Goal: Task Accomplishment & Management: Manage account settings

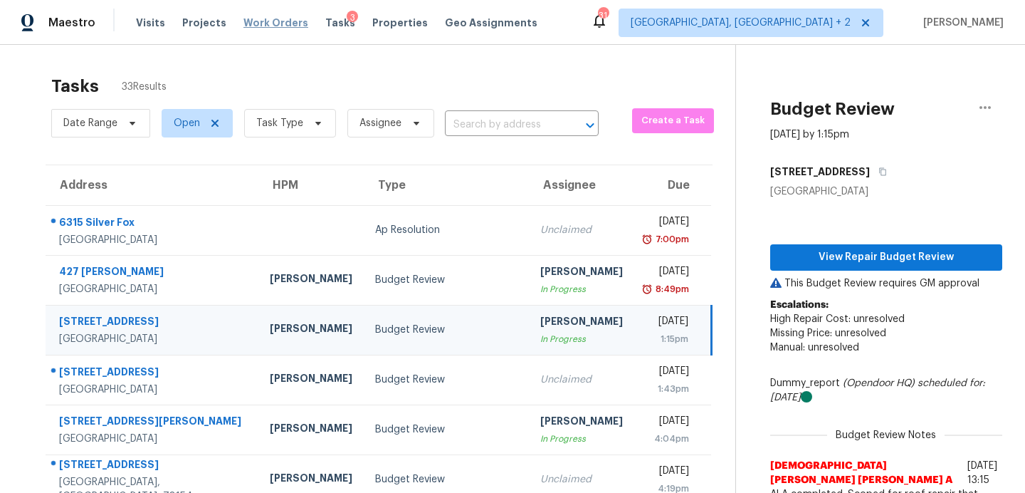
click at [254, 23] on span "Work Orders" at bounding box center [275, 23] width 65 height 14
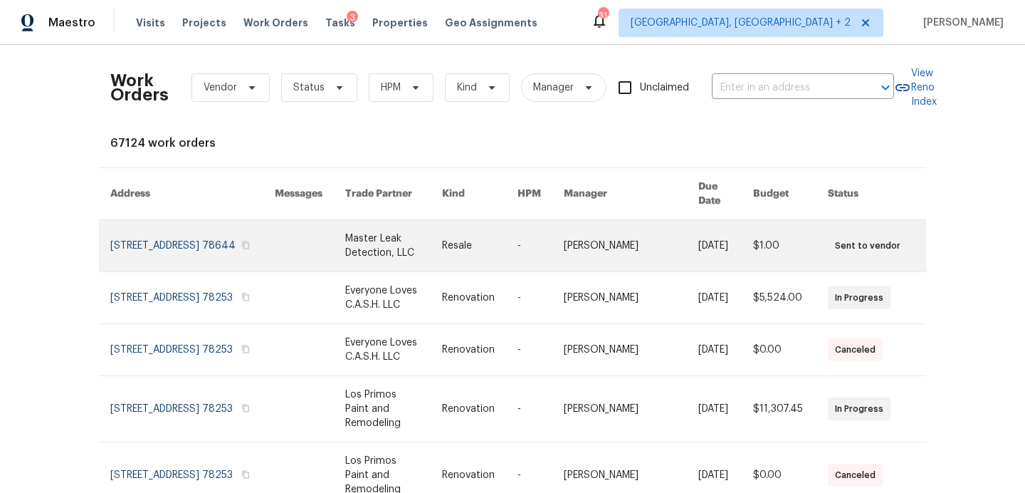
click at [165, 236] on link at bounding box center [192, 245] width 164 height 51
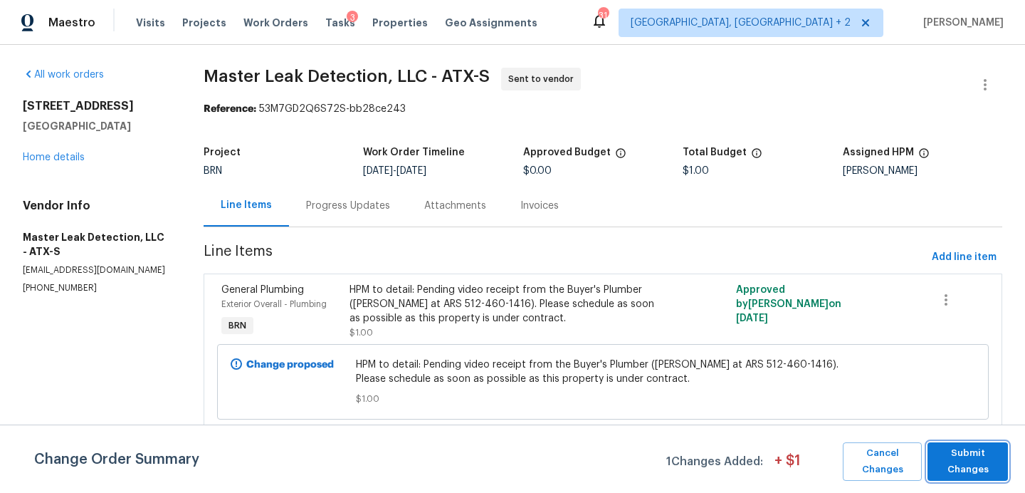
click at [953, 451] on span "Submit Changes" at bounding box center [968, 461] width 66 height 33
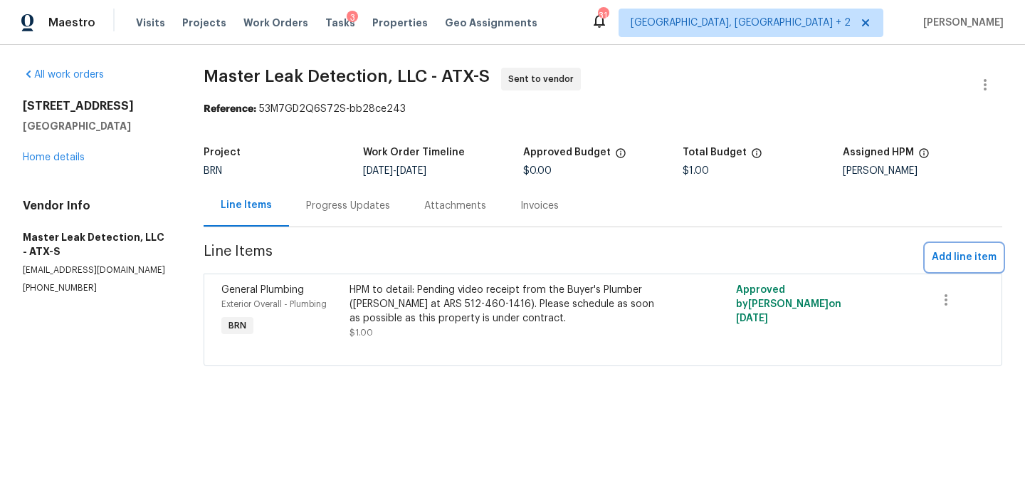
click at [953, 256] on span "Add line item" at bounding box center [964, 257] width 65 height 18
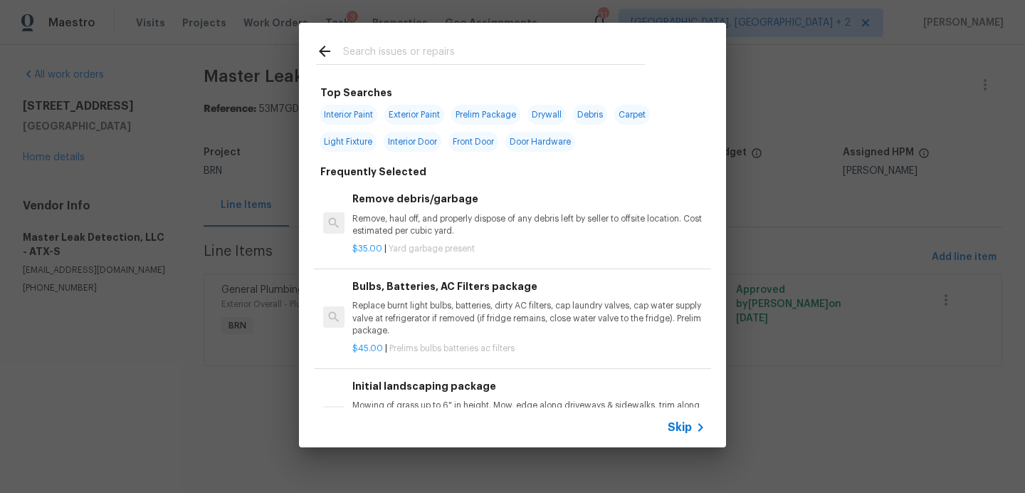
click at [377, 56] on input "text" at bounding box center [494, 53] width 302 height 21
type input "exter"
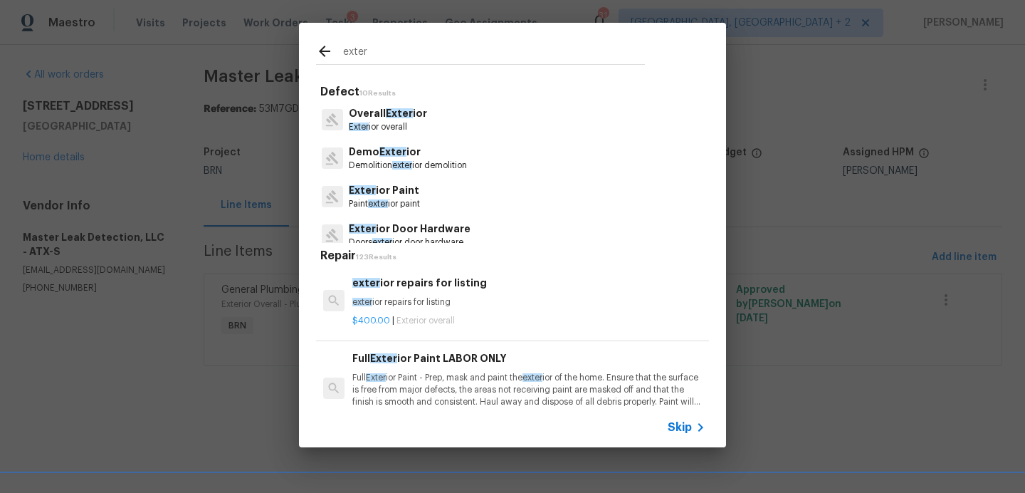
click at [417, 195] on p "Exter ior Paint" at bounding box center [384, 190] width 71 height 15
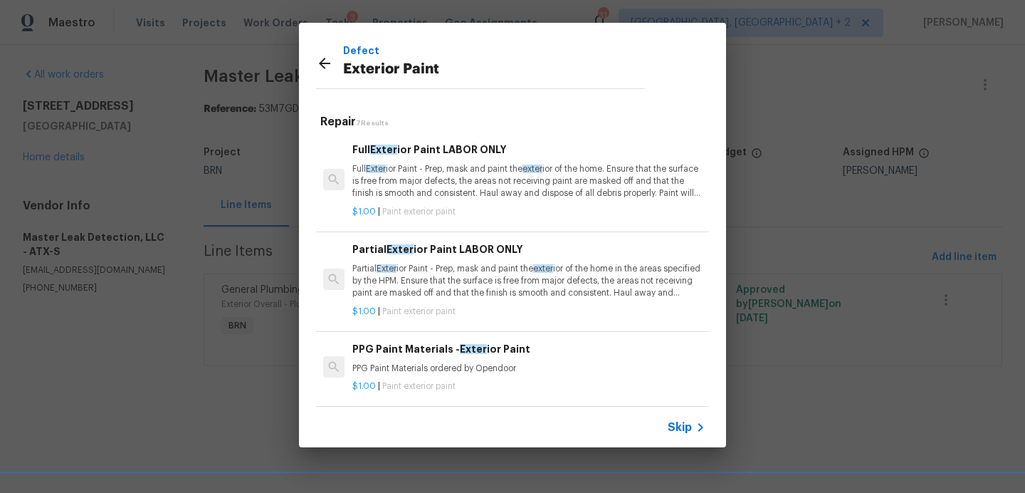
click at [470, 196] on p "Full Exter ior Paint - Prep, mask and paint the exter ior of the home. Ensure t…" at bounding box center [528, 181] width 353 height 36
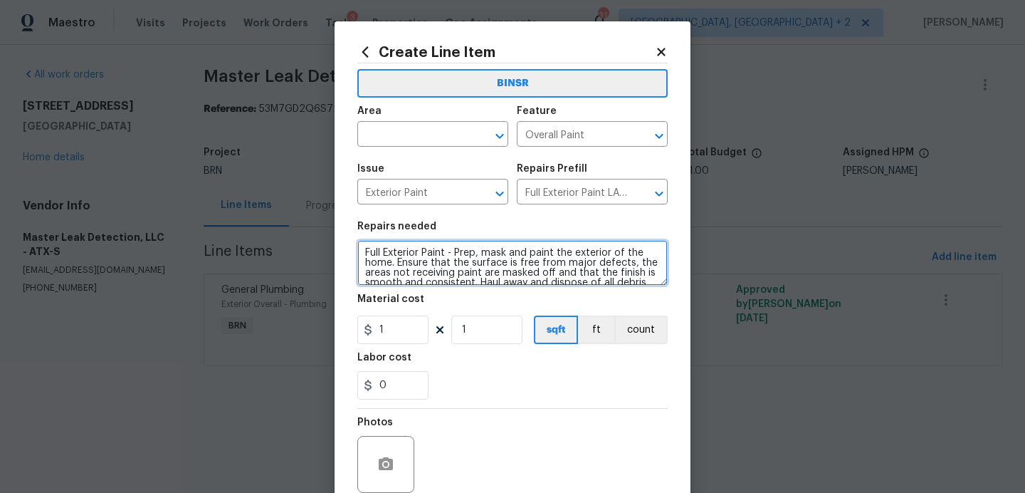
scroll to position [30, 0]
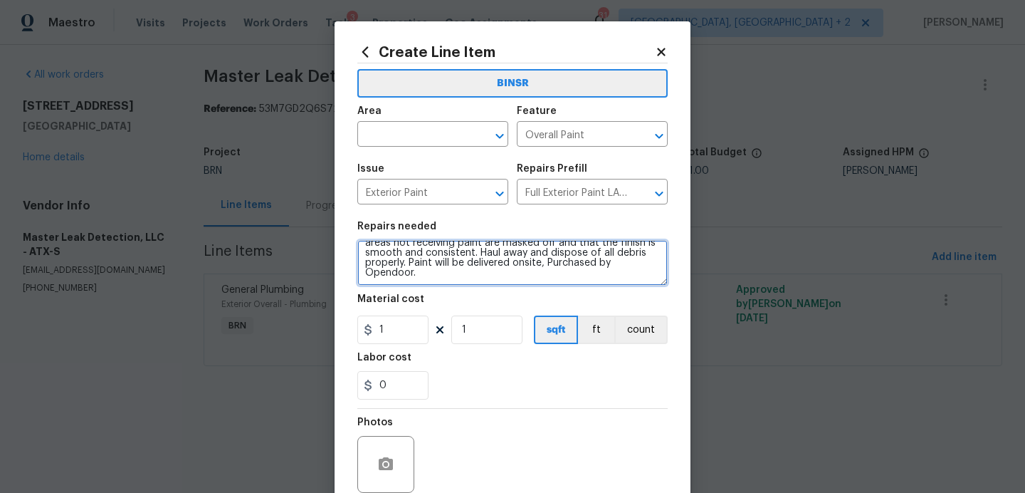
drag, startPoint x: 365, startPoint y: 254, endPoint x: 430, endPoint y: 397, distance: 156.4
click at [430, 397] on section "Repairs needed Full Exterior Paint - Prep, mask and paint the exterior of the h…" at bounding box center [512, 310] width 310 height 195
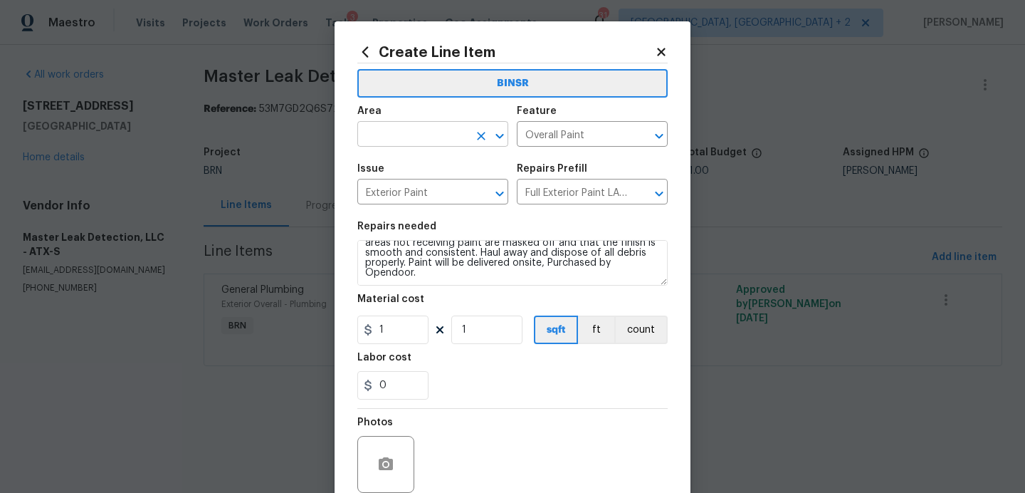
click at [448, 139] on input "text" at bounding box center [412, 136] width 111 height 22
click at [466, 185] on li "Interior Overall" at bounding box center [432, 190] width 151 height 23
type input "Interior Overall"
click at [575, 145] on input "Overall Paint" at bounding box center [572, 136] width 111 height 22
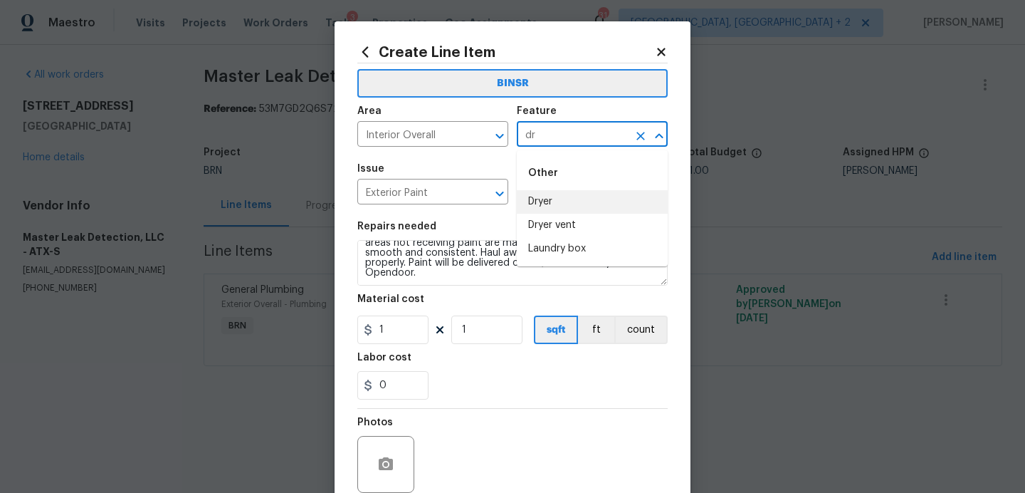
type input "d"
click at [584, 209] on li "Walls and Ceiling" at bounding box center [592, 201] width 151 height 23
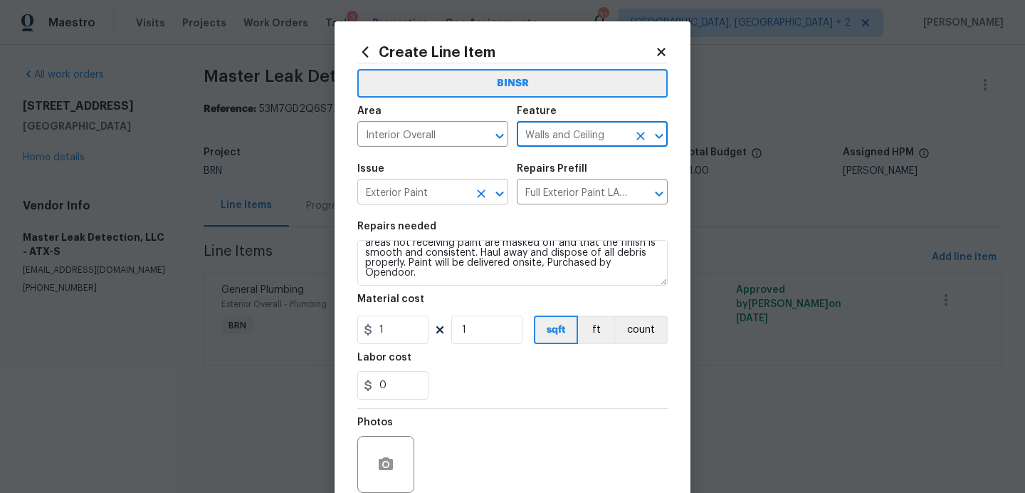
type input "Walls and Ceiling"
click at [427, 198] on input "Exterior Paint" at bounding box center [412, 193] width 111 height 22
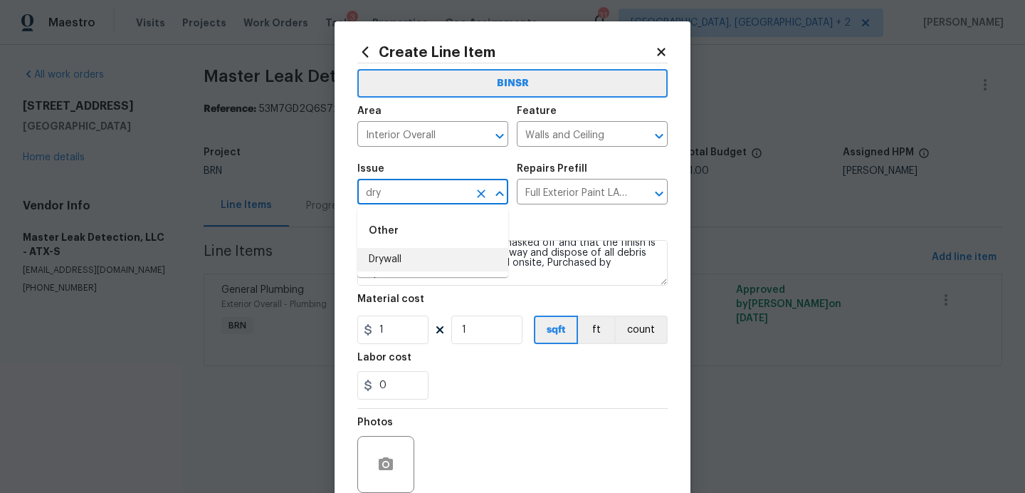
click at [401, 256] on li "Drywall" at bounding box center [432, 259] width 151 height 23
type input "Drywall"
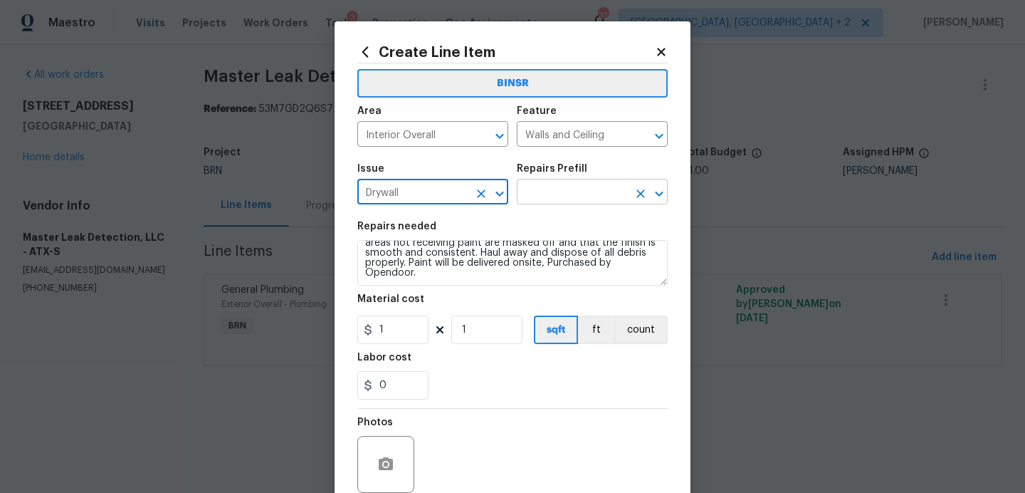
type input "Drywall"
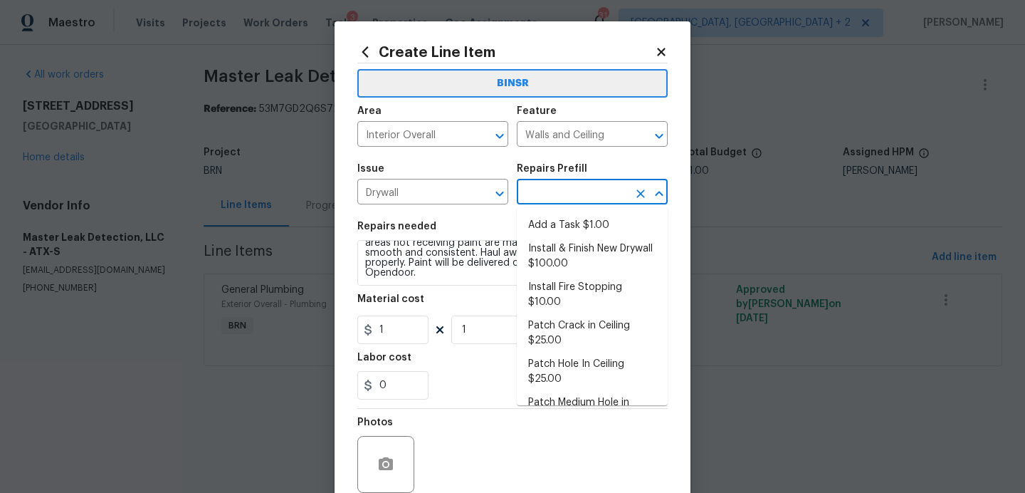
click at [547, 194] on input "text" at bounding box center [572, 193] width 111 height 22
click at [556, 266] on li "Install & Finish New Drywall $100.00" at bounding box center [592, 256] width 151 height 38
type input "Install & Finish New Drywall $100.00"
type textarea "Remove the existing damaged drywall and replace with new. Ensure that the new d…"
type input "100"
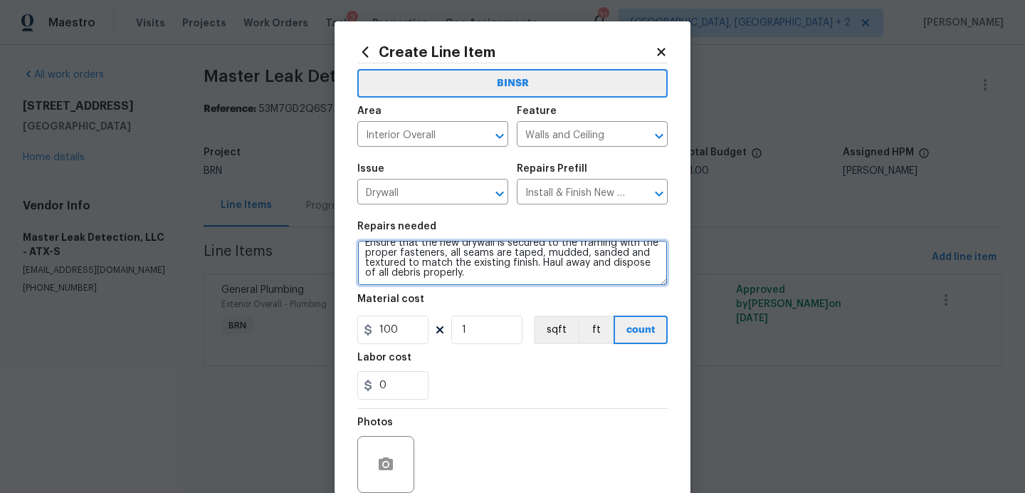
scroll to position [0, 0]
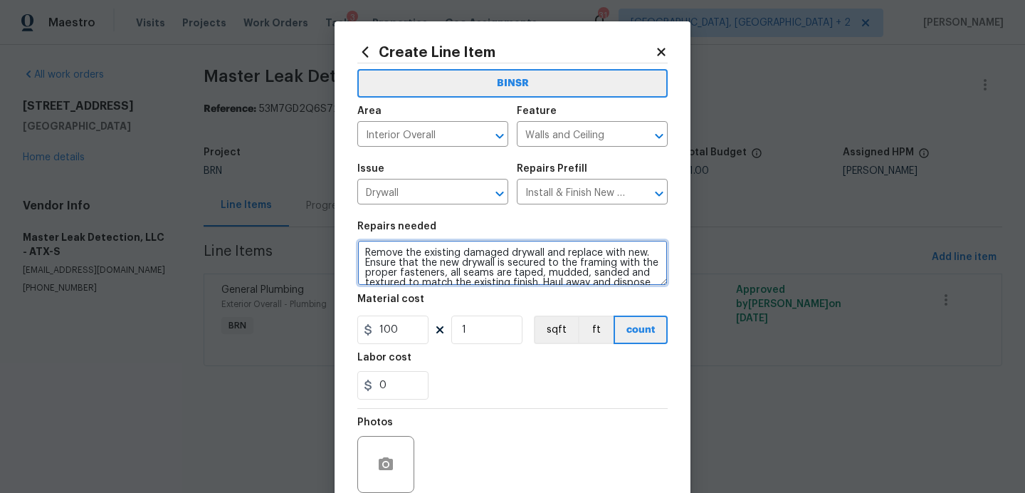
drag, startPoint x: 462, startPoint y: 277, endPoint x: 291, endPoint y: 207, distance: 184.6
click at [291, 207] on div "Create Line Item BINSR Area Interior Overall ​ Feature Walls and Ceiling ​ Issu…" at bounding box center [512, 246] width 1025 height 493
click at [661, 51] on icon at bounding box center [661, 52] width 8 height 8
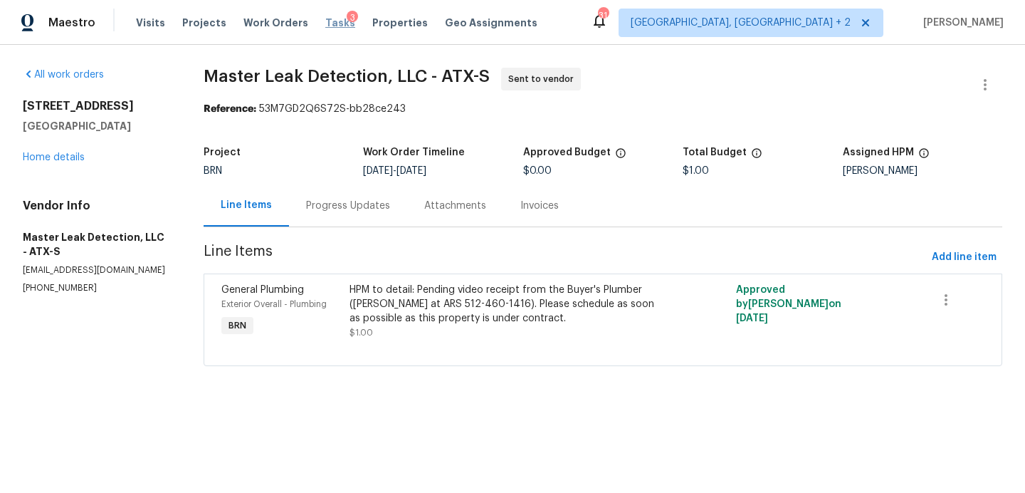
click at [329, 23] on span "Tasks" at bounding box center [340, 23] width 30 height 10
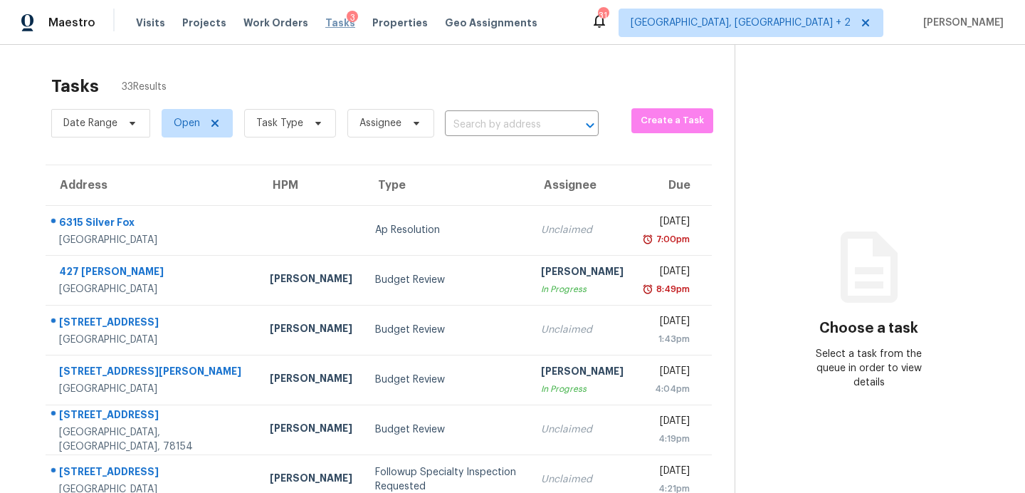
click at [325, 24] on span "Tasks" at bounding box center [340, 23] width 30 height 10
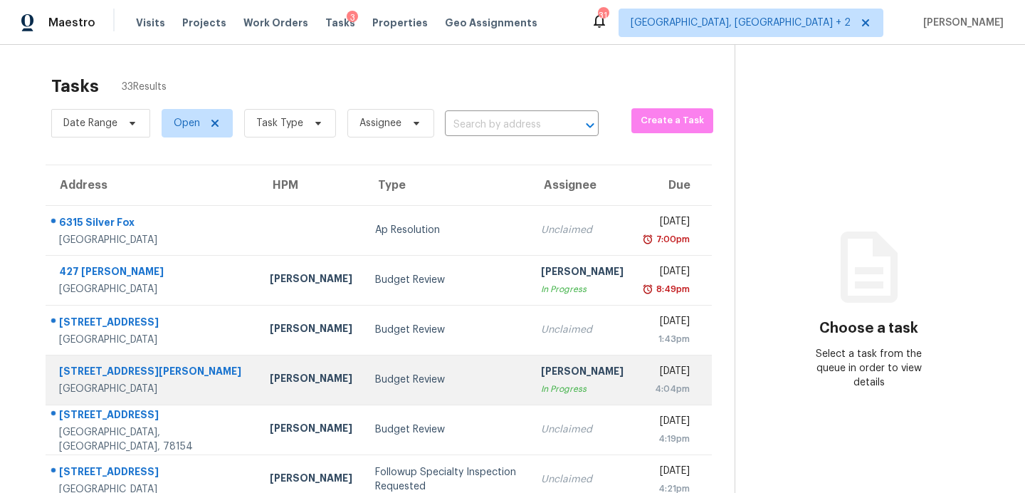
scroll to position [248, 0]
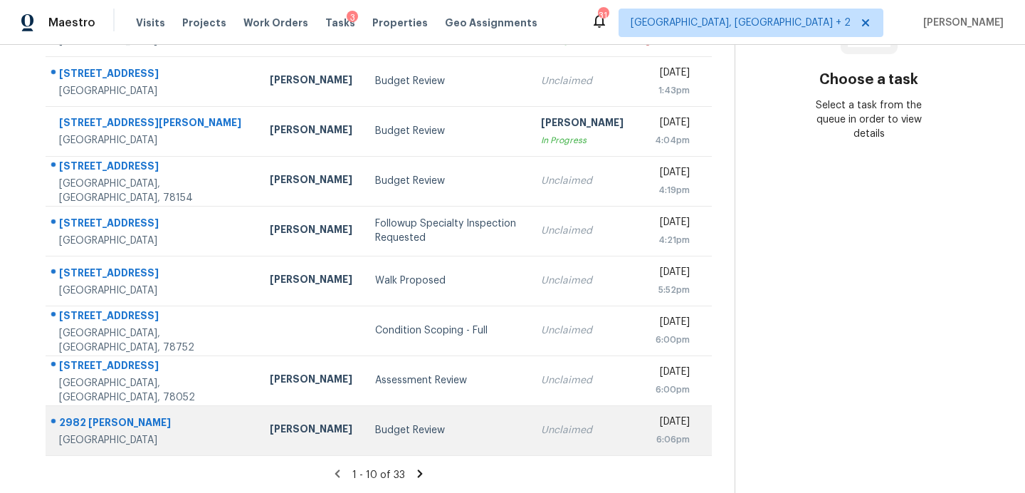
click at [419, 434] on div "Budget Review" at bounding box center [446, 430] width 143 height 14
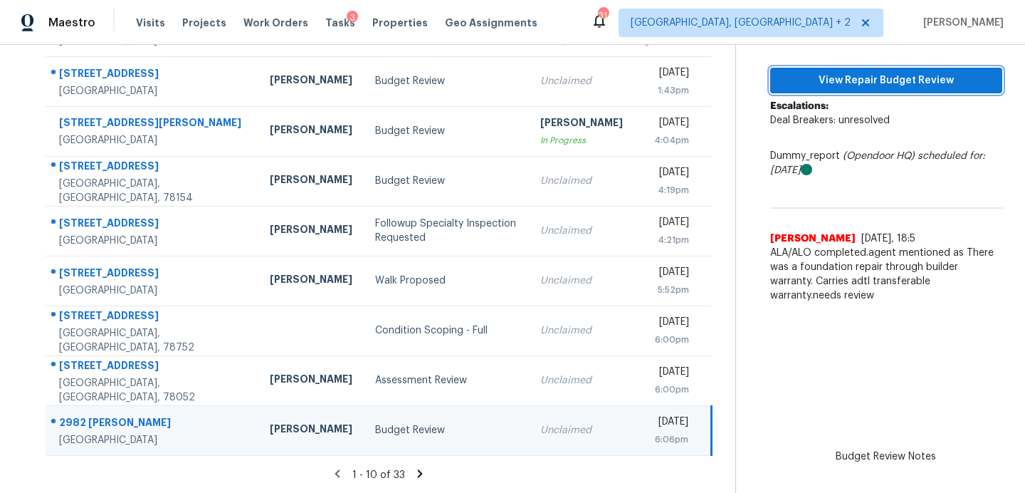
click at [817, 85] on span "View Repair Budget Review" at bounding box center [886, 81] width 209 height 18
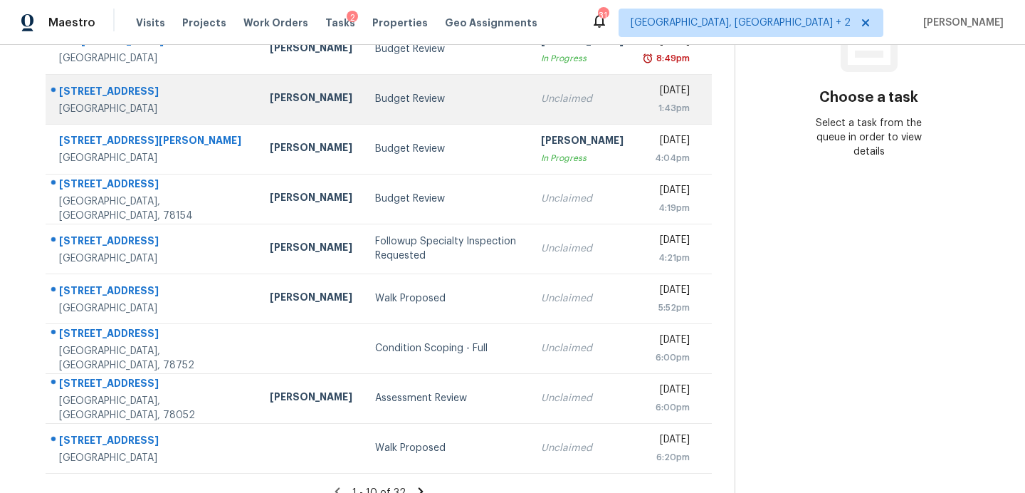
scroll to position [248, 0]
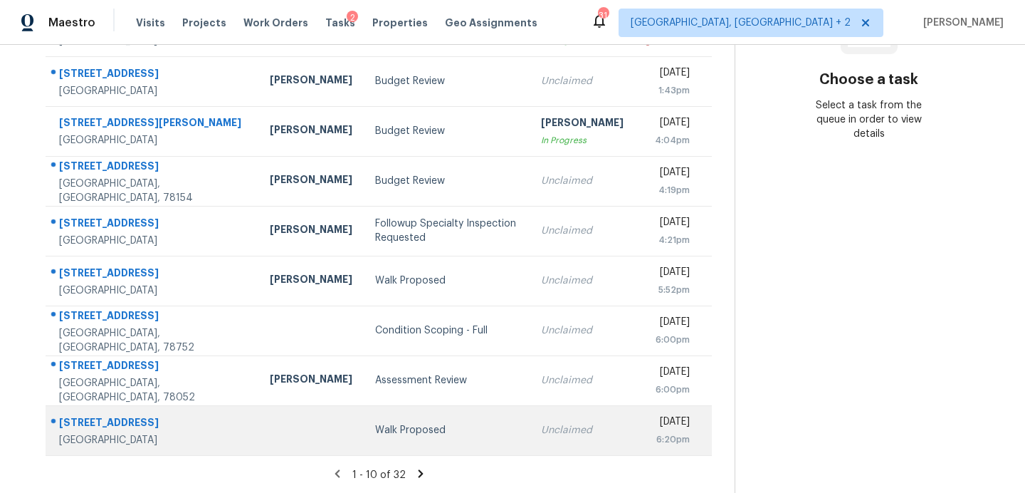
click at [389, 423] on div "Walk Proposed" at bounding box center [446, 430] width 143 height 14
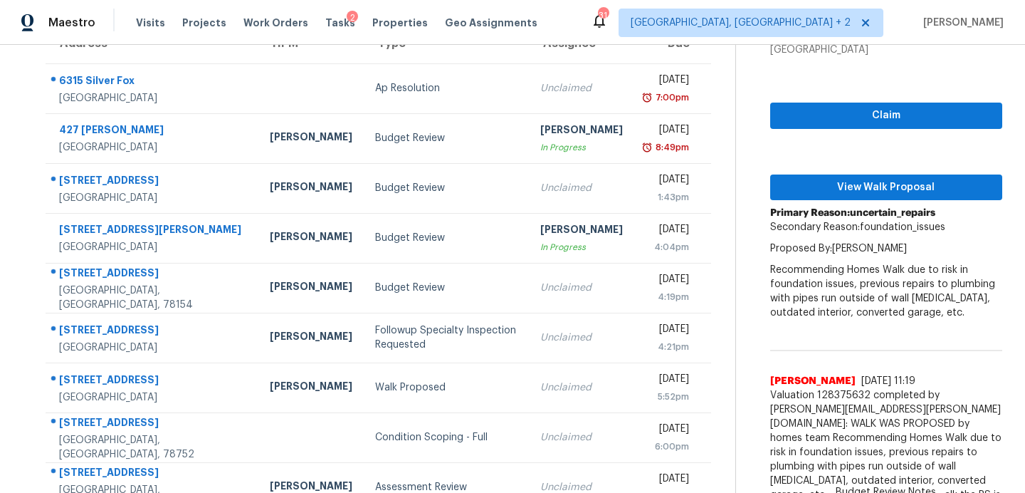
scroll to position [276, 0]
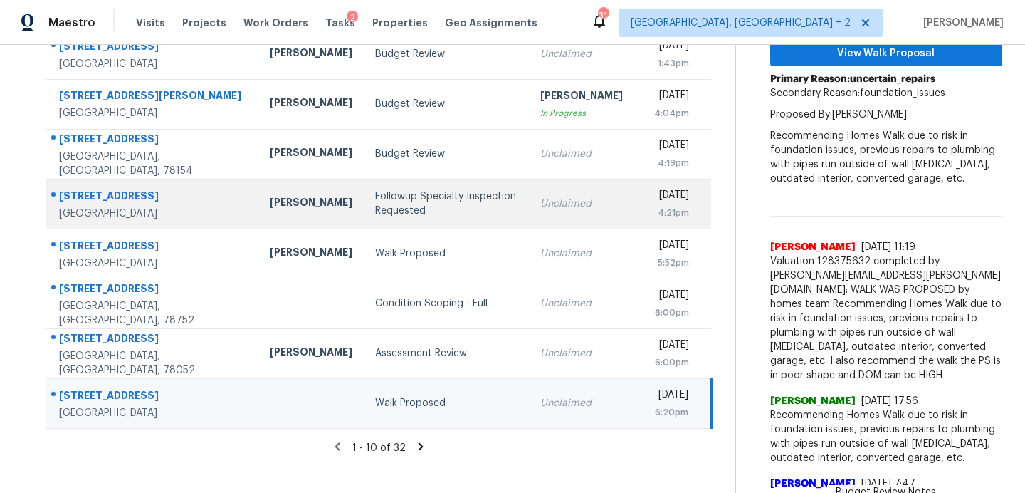
click at [375, 194] on div "Followup Specialty Inspection Requested" at bounding box center [446, 203] width 143 height 28
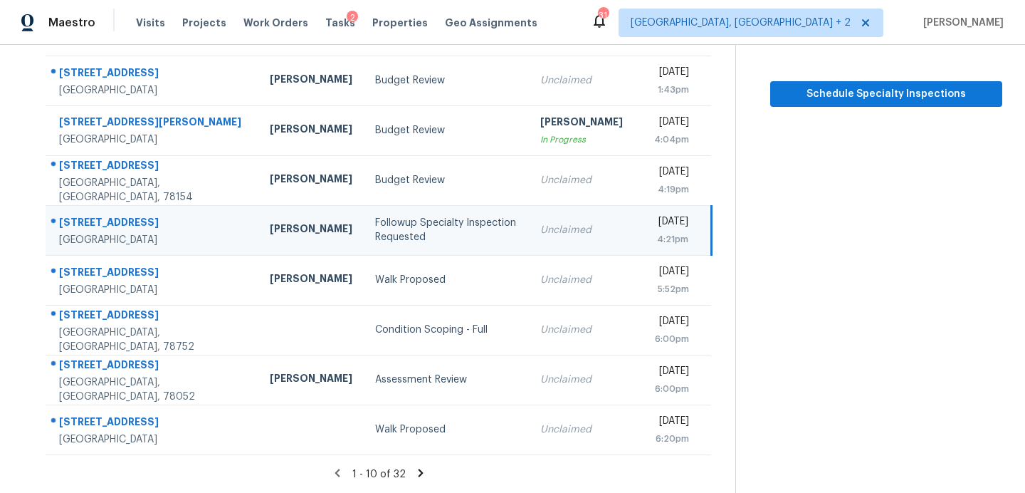
scroll to position [248, 0]
click at [842, 98] on span "Schedule Specialty Inspections" at bounding box center [886, 95] width 209 height 18
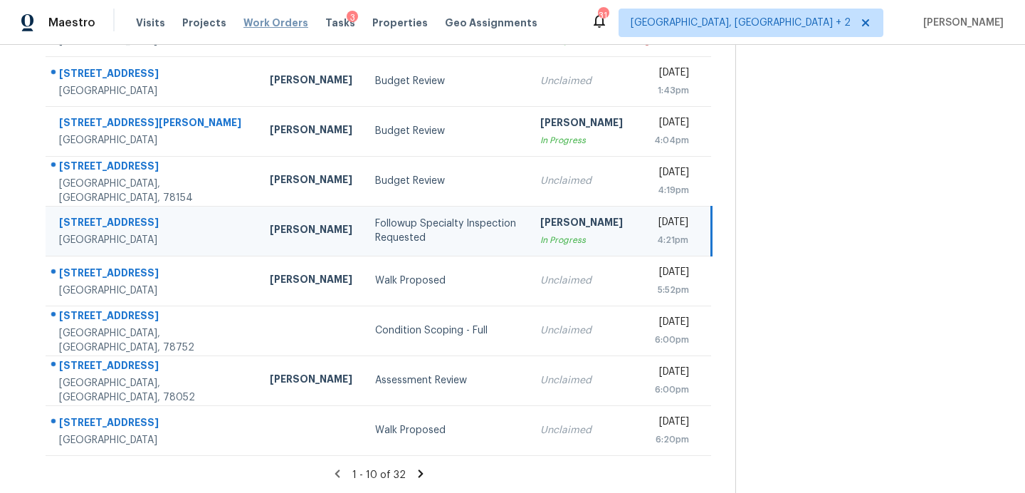
click at [255, 23] on span "Work Orders" at bounding box center [275, 23] width 65 height 14
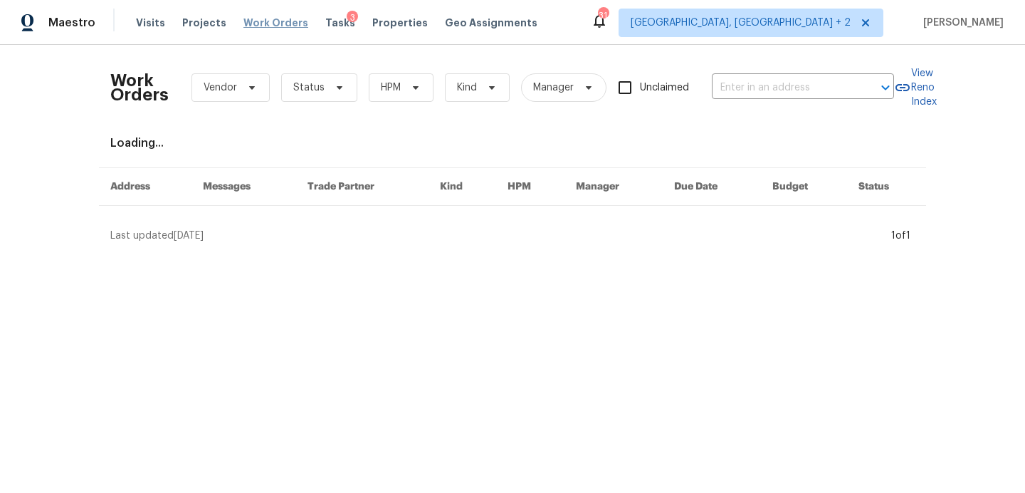
click at [268, 20] on span "Work Orders" at bounding box center [275, 23] width 65 height 14
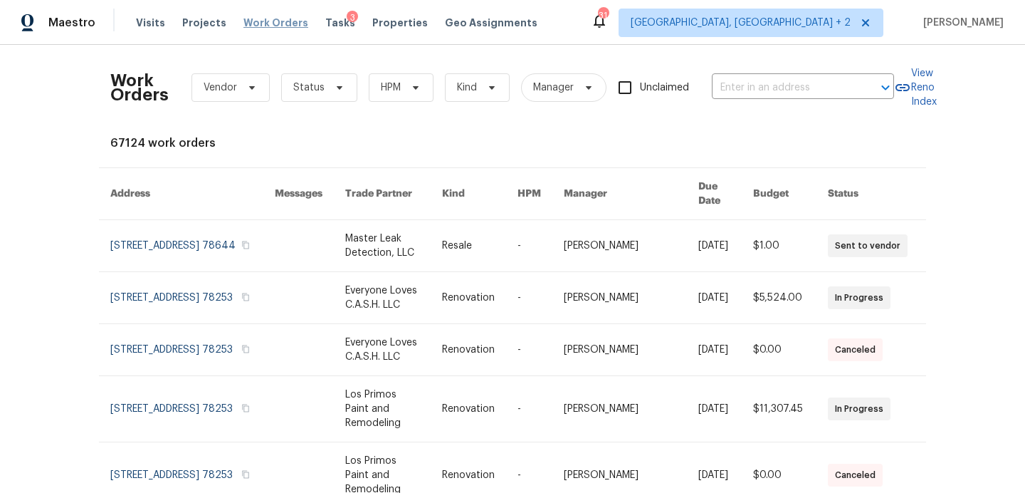
click at [264, 21] on span "Work Orders" at bounding box center [275, 23] width 65 height 14
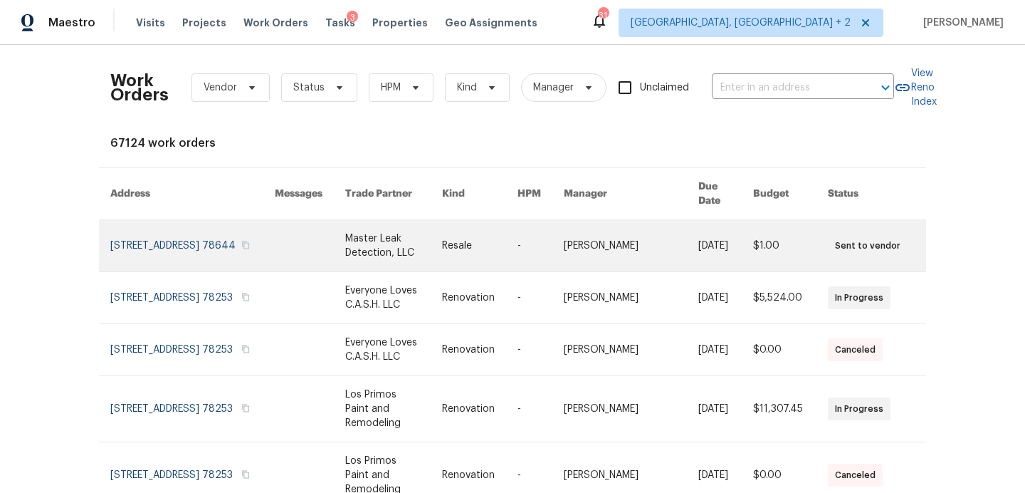
click at [582, 228] on link at bounding box center [631, 245] width 134 height 51
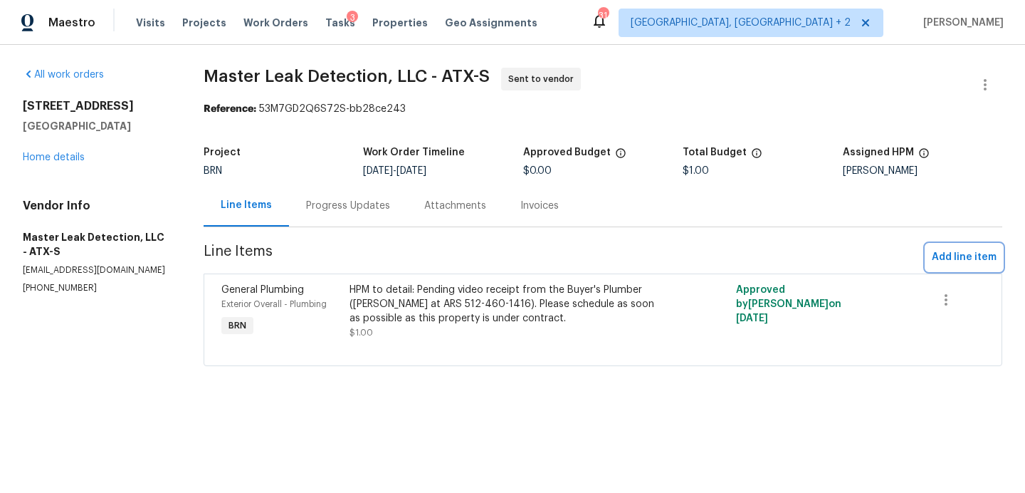
click at [958, 257] on span "Add line item" at bounding box center [964, 257] width 65 height 18
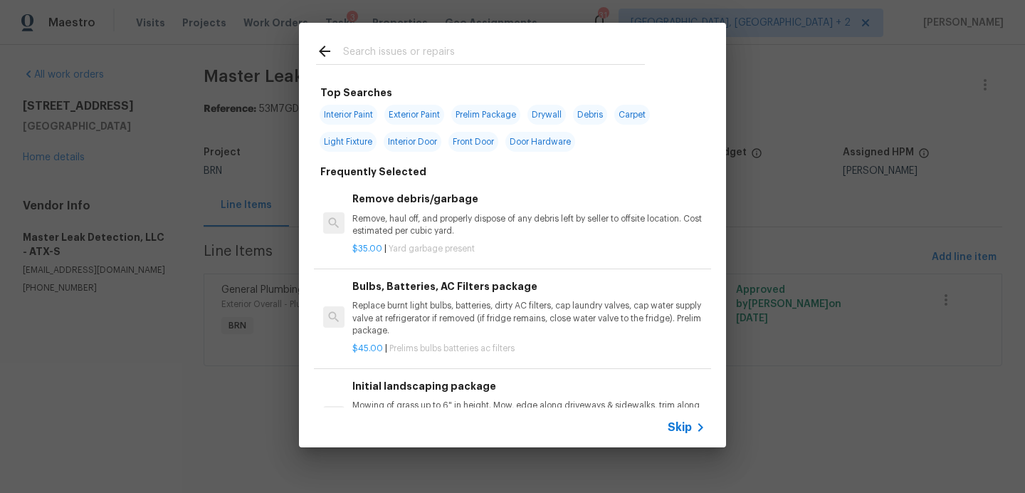
click at [503, 55] on input "text" at bounding box center [494, 53] width 302 height 21
type input "drywall"
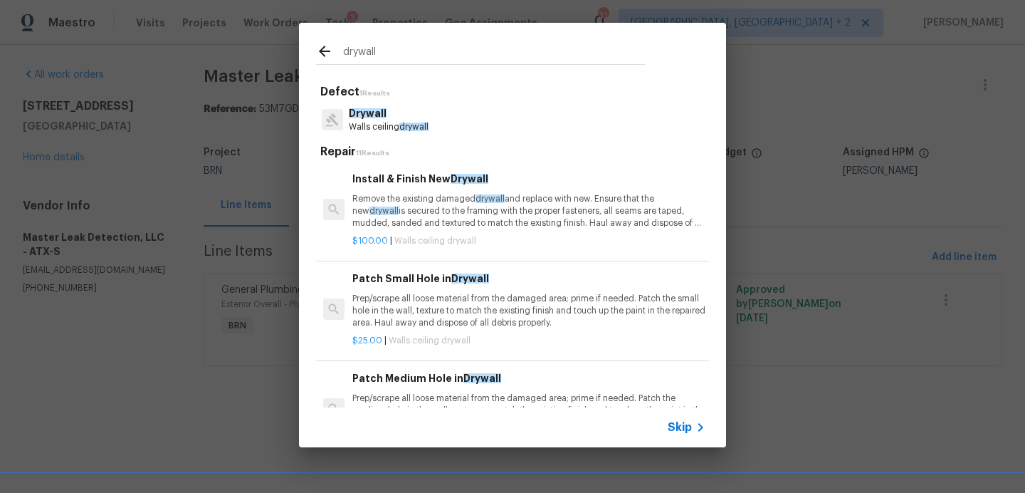
click at [414, 198] on p "Remove the existing damaged drywall and replace with new. Ensure that the new d…" at bounding box center [528, 211] width 353 height 36
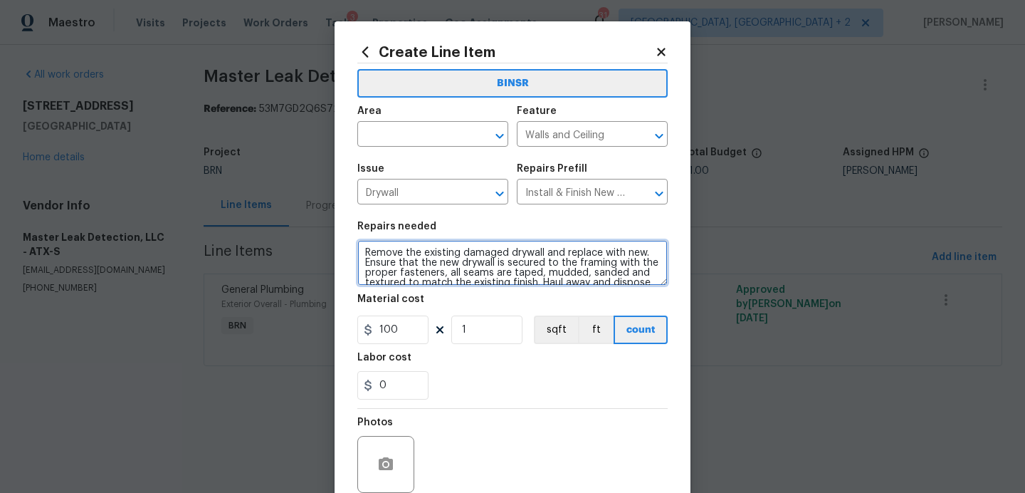
scroll to position [20, 0]
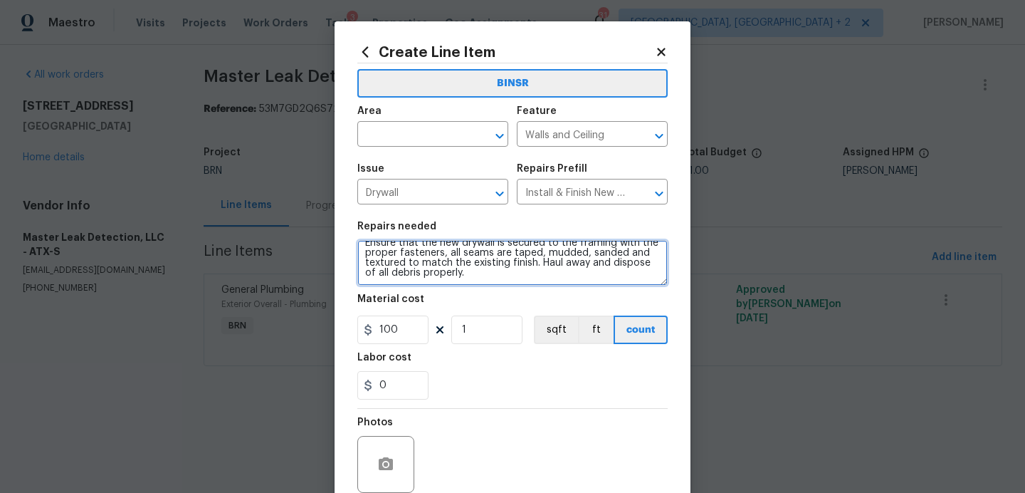
drag, startPoint x: 365, startPoint y: 252, endPoint x: 452, endPoint y: 362, distance: 140.4
click at [452, 362] on section "Repairs needed Remove the existing damaged drywall and replace with new. Ensure…" at bounding box center [512, 310] width 310 height 195
click at [660, 54] on icon at bounding box center [661, 52] width 8 height 8
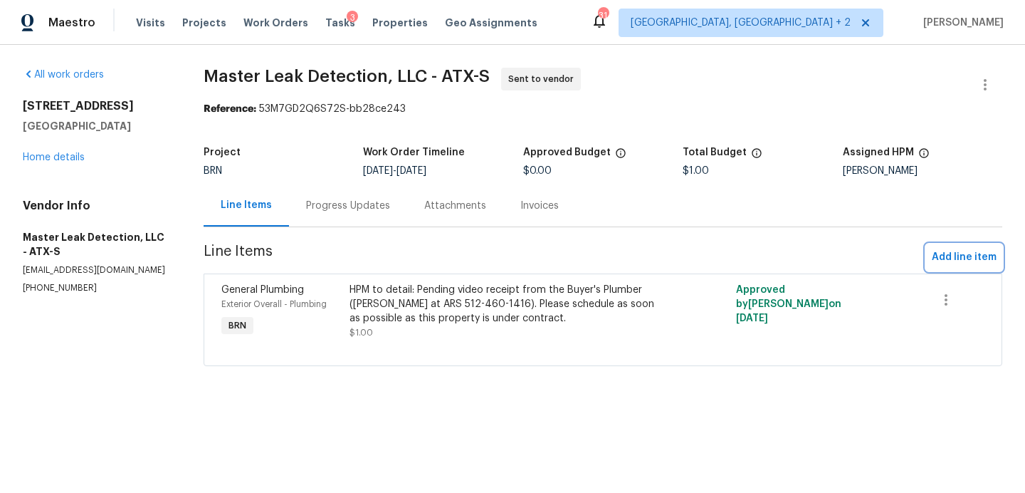
click at [973, 263] on span "Add line item" at bounding box center [964, 257] width 65 height 18
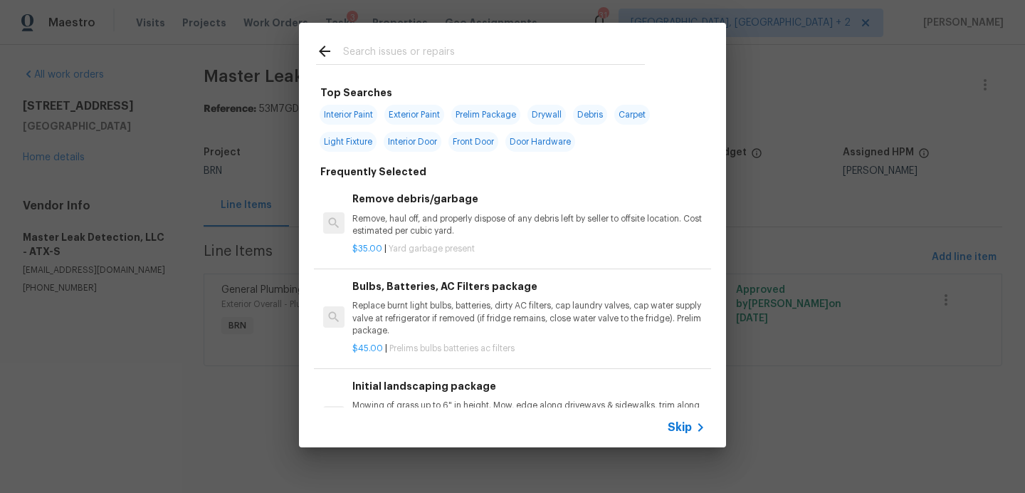
click at [456, 68] on div at bounding box center [480, 51] width 363 height 56
click at [456, 53] on input "text" at bounding box center [494, 53] width 302 height 21
type input "caulk"
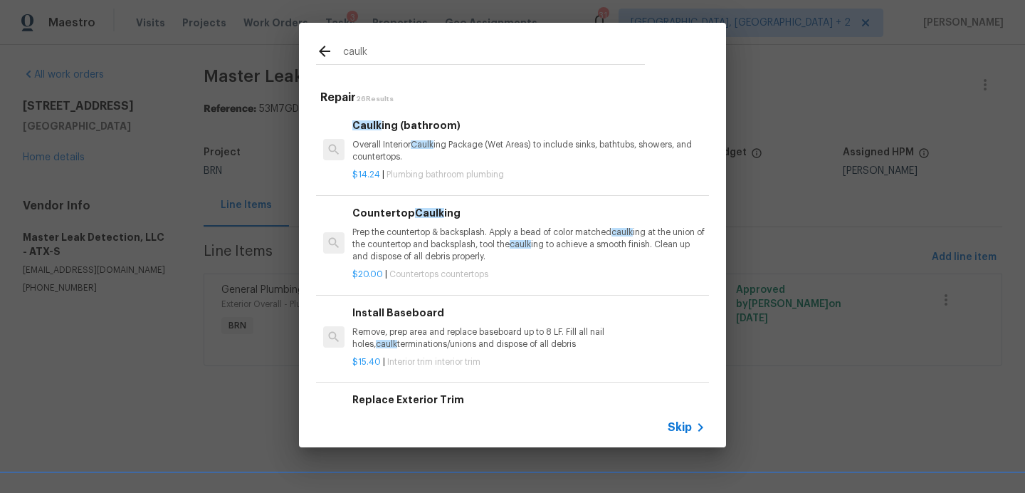
click at [508, 144] on p "Overall Interior Caulk ing Package (Wet Areas) to include sinks, bathtubs, show…" at bounding box center [528, 151] width 353 height 24
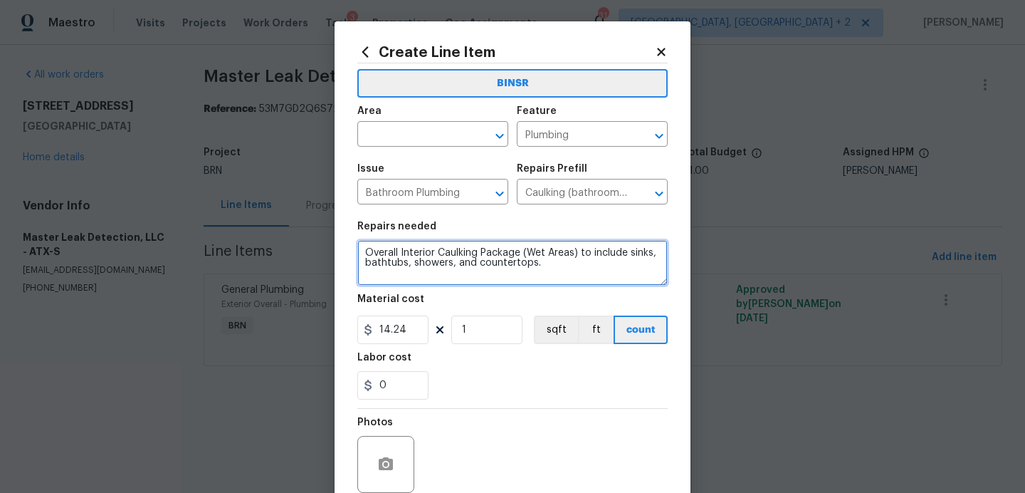
drag, startPoint x: 564, startPoint y: 269, endPoint x: 259, endPoint y: 216, distance: 309.3
click at [259, 216] on div "Create Line Item BINSR Area ​ Feature Plumbing ​ Issue Bathroom Plumbing ​ Repa…" at bounding box center [512, 246] width 1025 height 493
click at [664, 50] on icon at bounding box center [661, 52] width 8 height 8
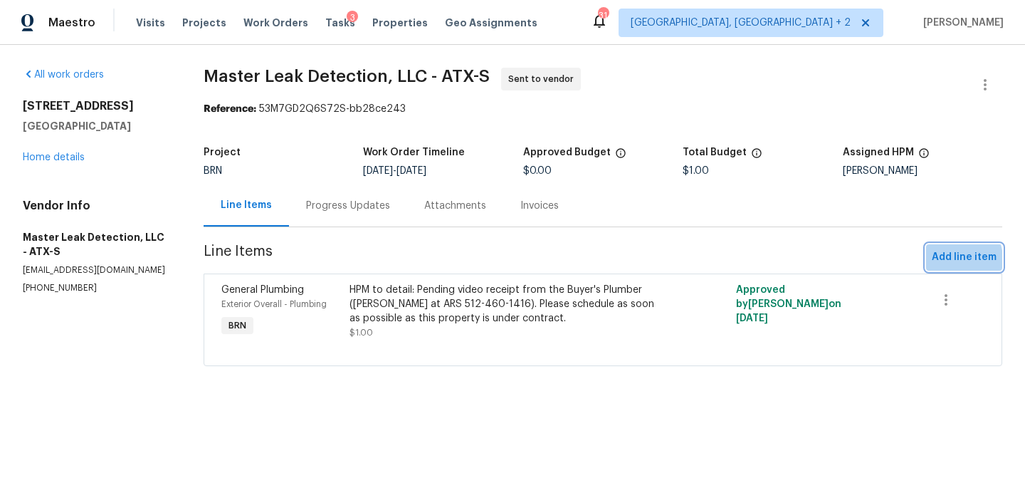
click at [952, 259] on span "Add line item" at bounding box center [964, 257] width 65 height 18
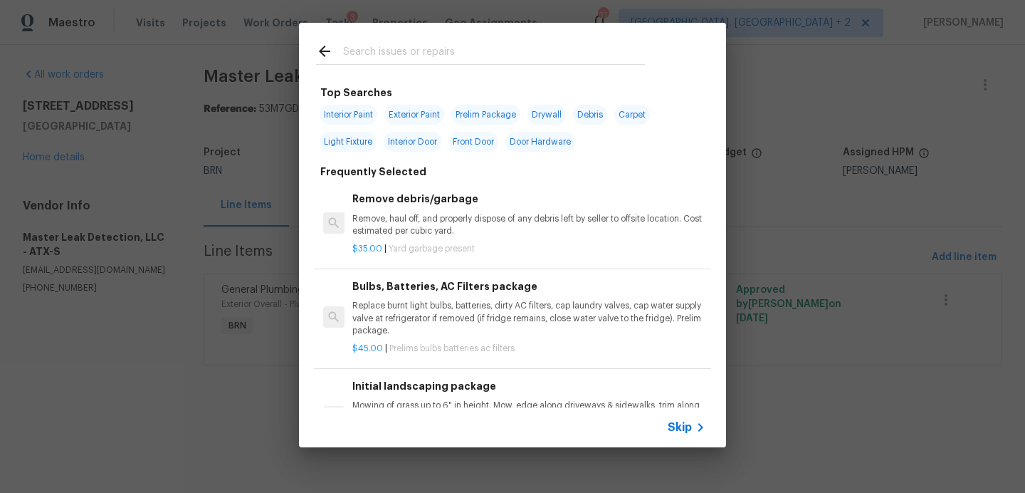
click at [436, 58] on input "text" at bounding box center [494, 53] width 302 height 21
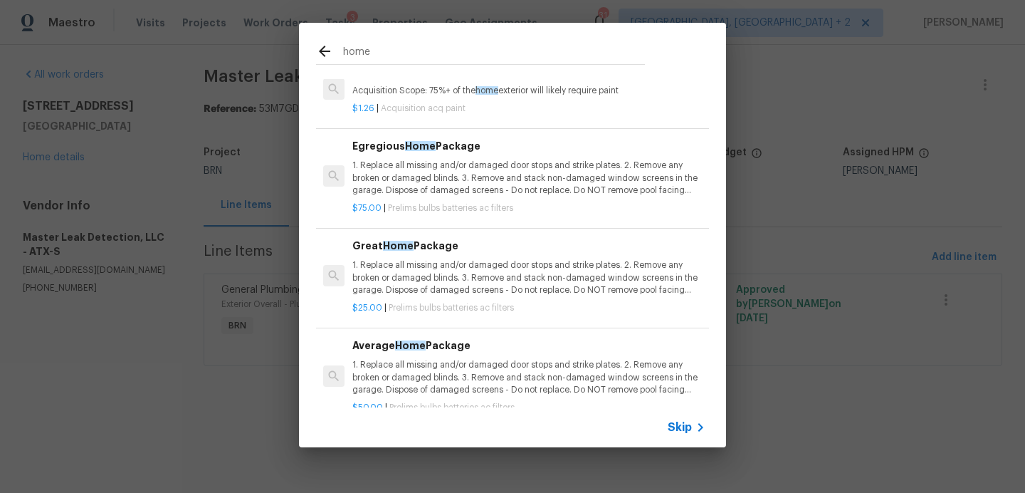
scroll to position [554, 0]
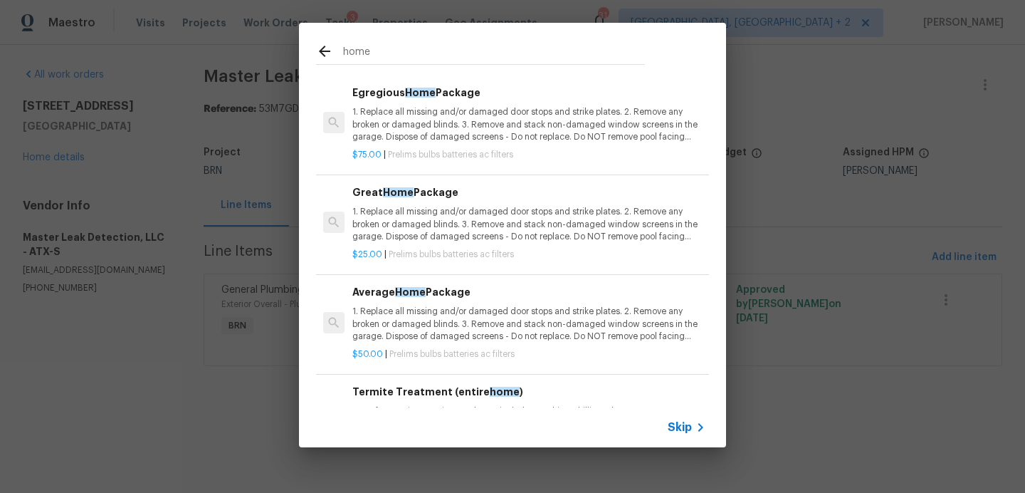
type input "home"
click at [534, 234] on p "1. Replace all missing and/or damaged door stops and strike plates. 2. Remove a…" at bounding box center [528, 224] width 353 height 36
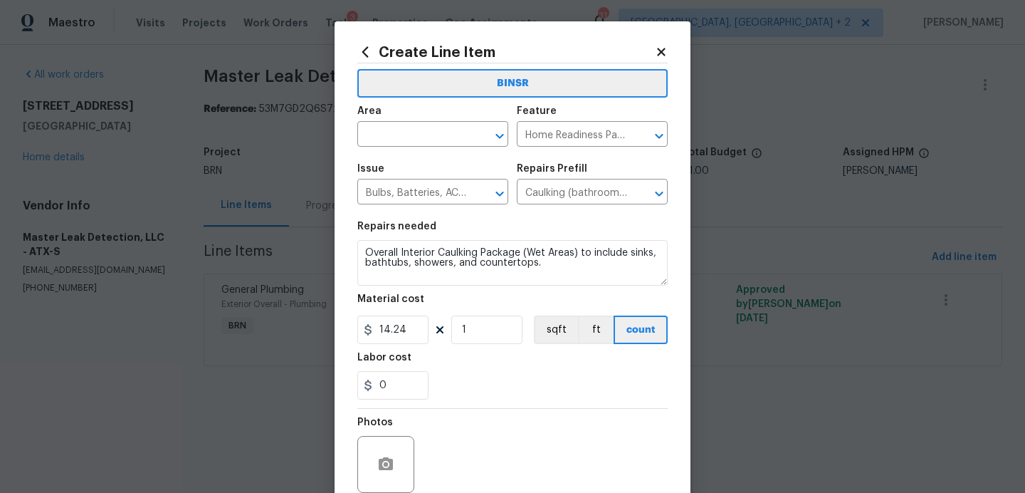
type textarea "1. Replace all missing and/or damaged door stops and strike plates. 2. Remove a…"
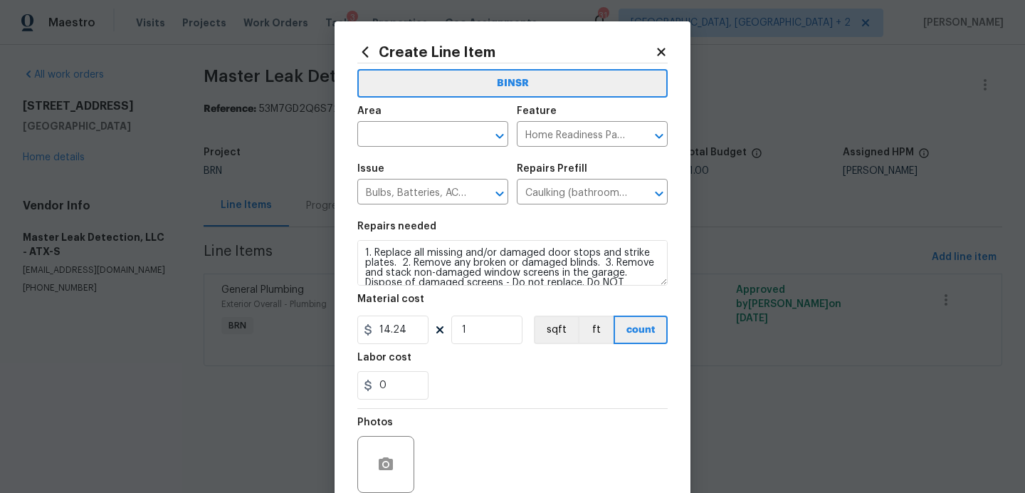
type input "Great Home Package $25.00"
type input "25"
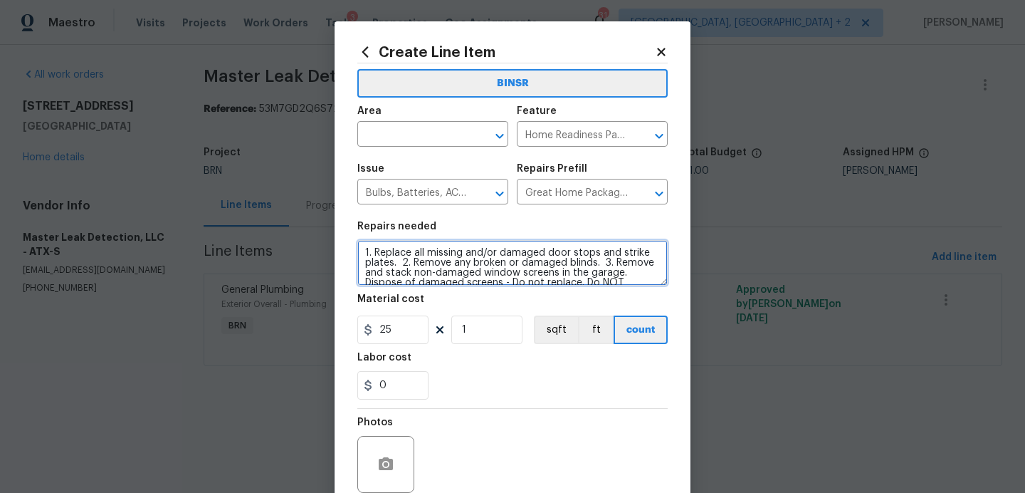
drag, startPoint x: 362, startPoint y: 251, endPoint x: 382, endPoint y: 351, distance: 101.8
click at [382, 351] on section "Repairs needed 1. Replace all missing and/or damaged door stops and strike plat…" at bounding box center [512, 310] width 310 height 195
click at [382, 258] on textarea "1. Replace all missing and/or damaged door stops and strike plates. 2. Remove a…" at bounding box center [512, 263] width 310 height 46
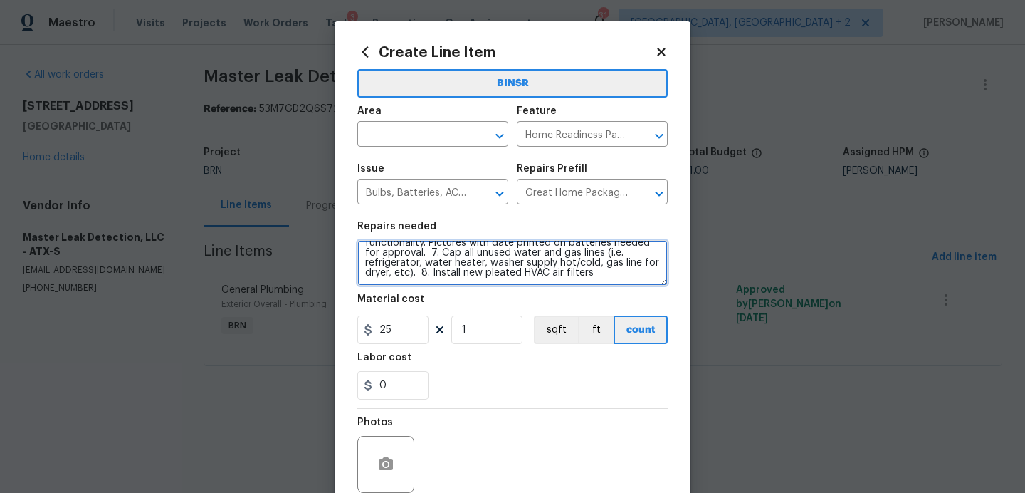
drag, startPoint x: 382, startPoint y: 256, endPoint x: 466, endPoint y: 347, distance: 124.9
click at [466, 347] on section "Repairs needed 1. Replace all missing and/or damaged door stops and strike plat…" at bounding box center [512, 310] width 310 height 195
click at [665, 56] on icon at bounding box center [661, 52] width 8 height 8
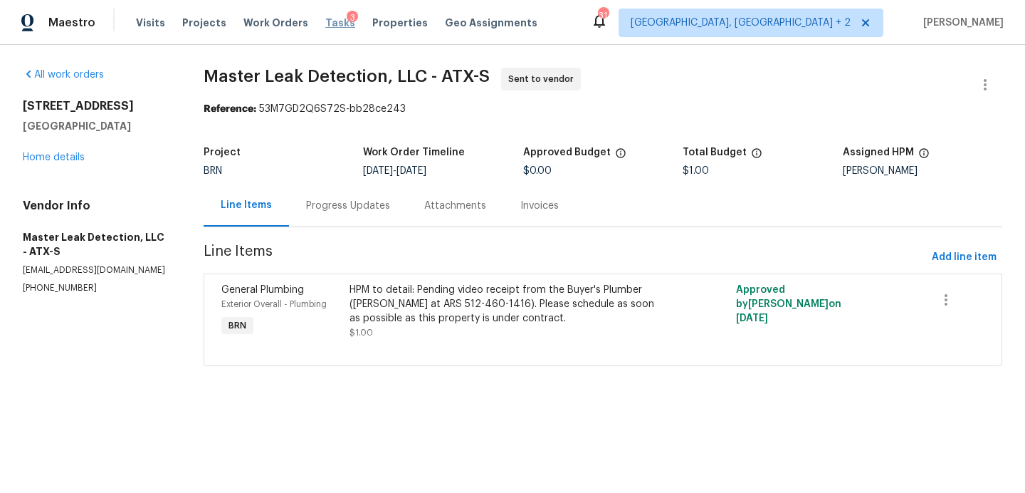
click at [330, 27] on span "Tasks" at bounding box center [340, 23] width 30 height 10
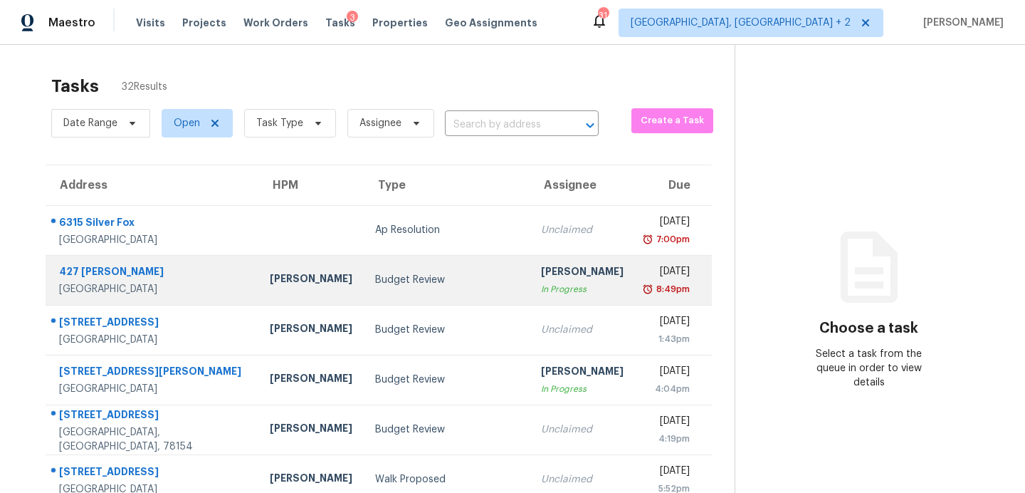
scroll to position [248, 0]
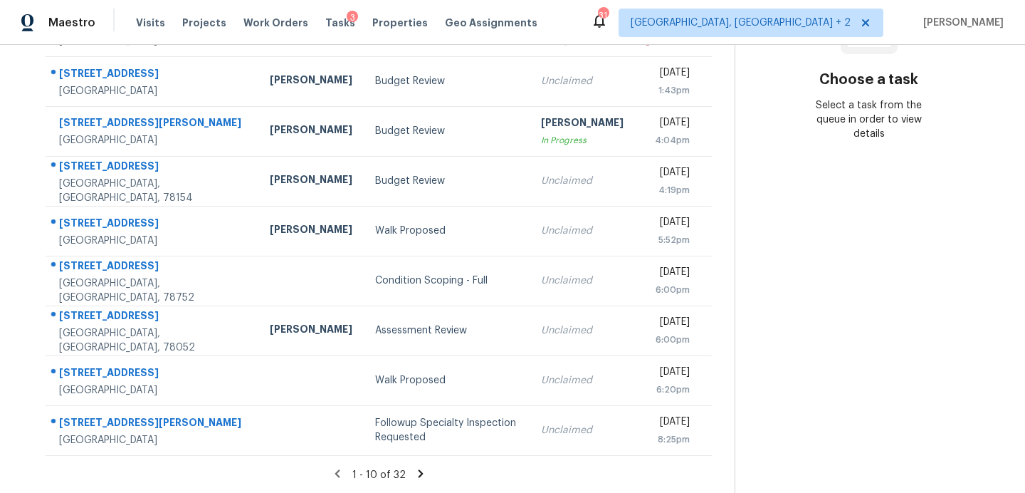
click at [418, 471] on icon at bounding box center [420, 473] width 5 height 8
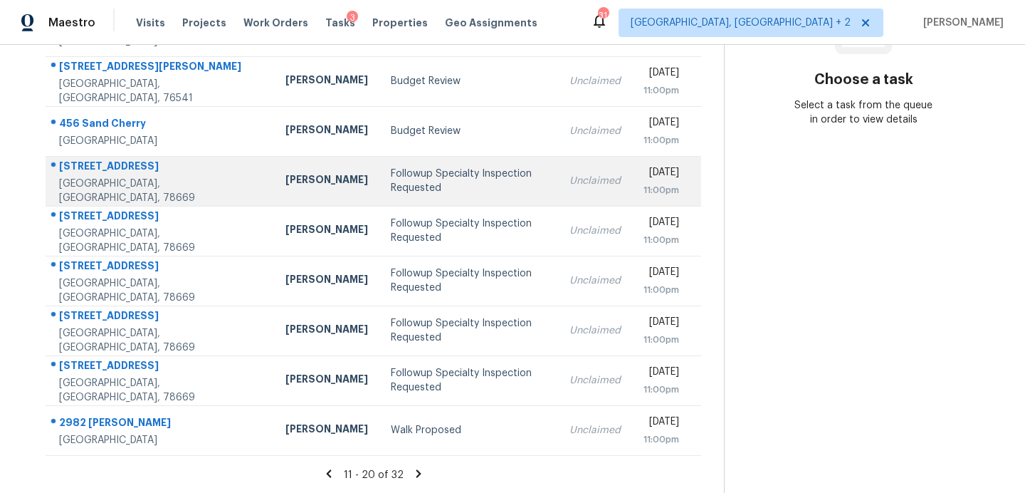
click at [391, 172] on div "Followup Specialty Inspection Requested" at bounding box center [469, 181] width 157 height 28
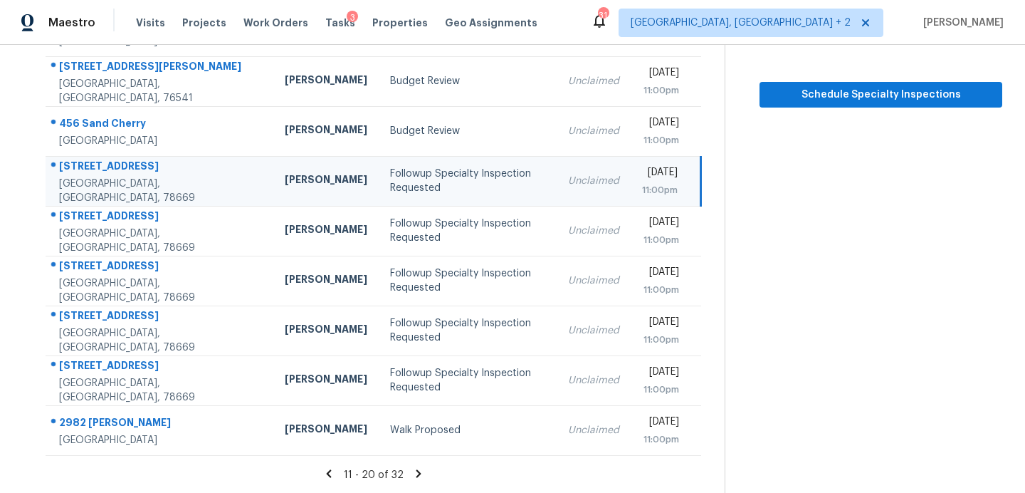
scroll to position [130, 0]
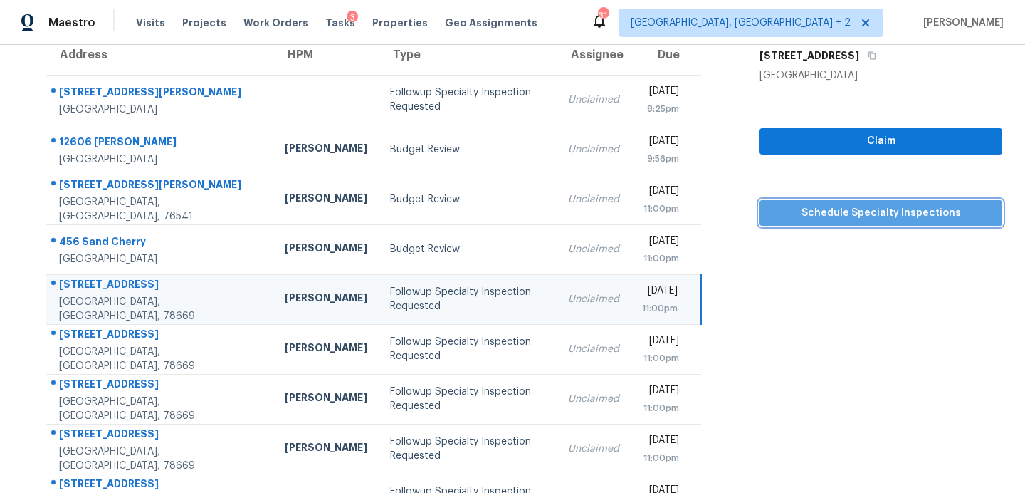
click at [826, 218] on span "Schedule Specialty Inspections" at bounding box center [881, 213] width 220 height 18
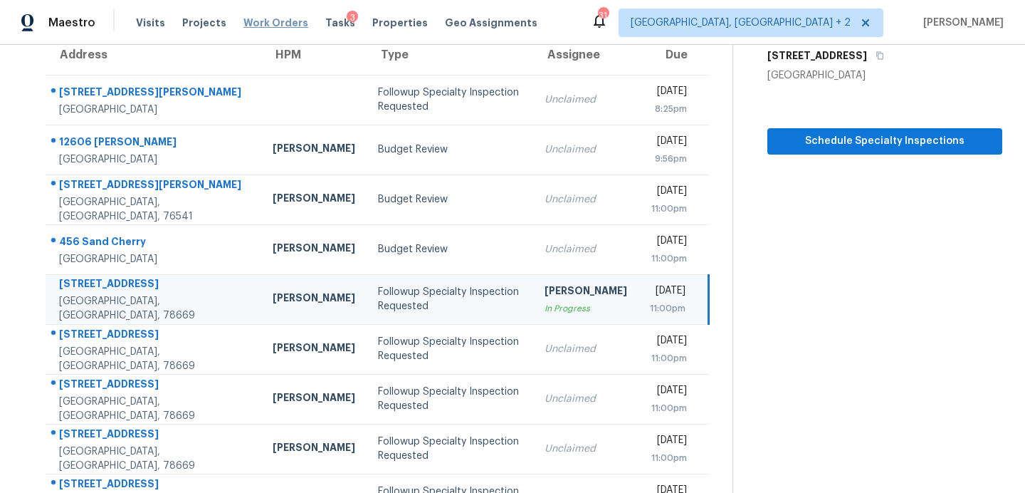
click at [255, 28] on span "Work Orders" at bounding box center [275, 23] width 65 height 14
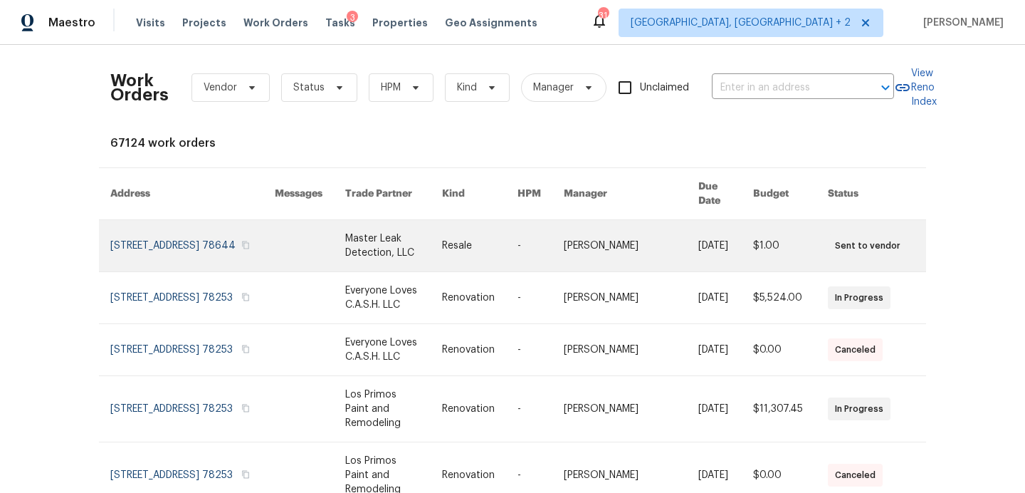
click at [357, 238] on link at bounding box center [393, 245] width 97 height 51
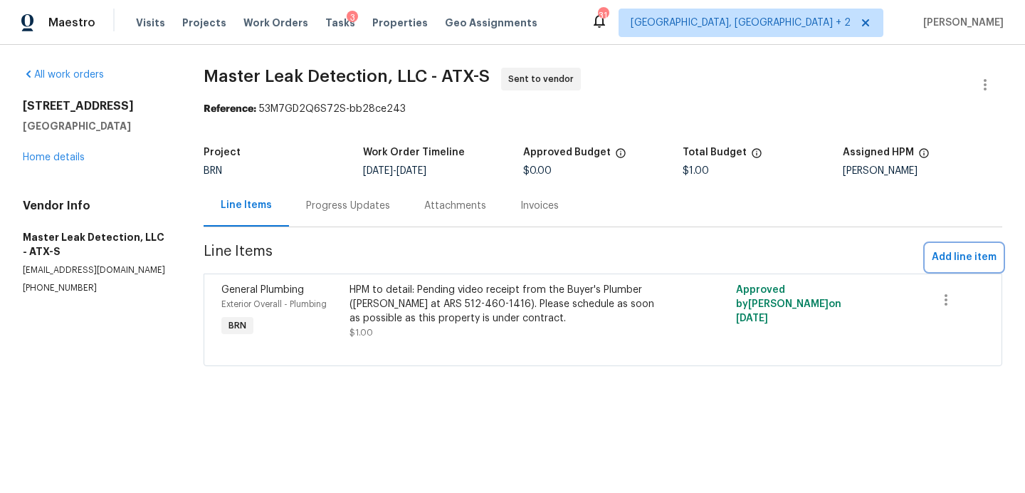
click at [948, 255] on span "Add line item" at bounding box center [964, 257] width 65 height 18
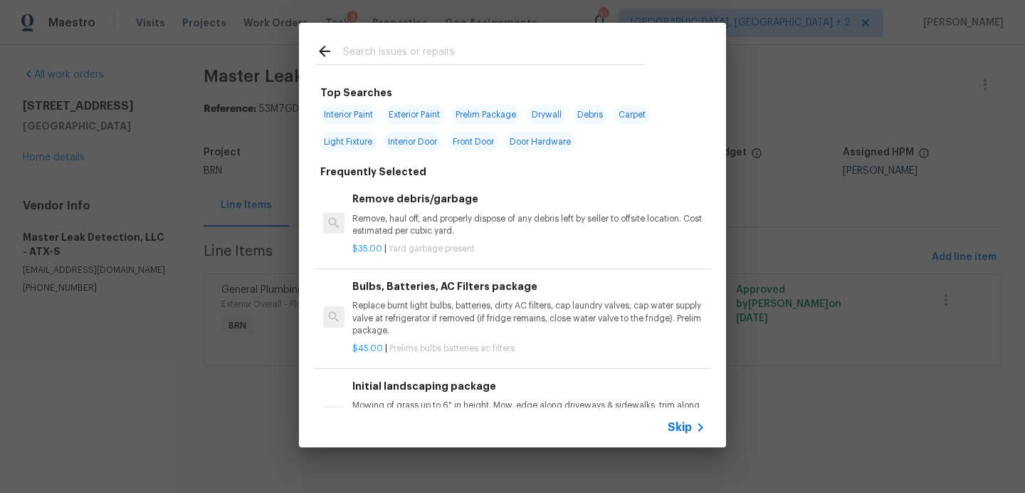
click at [474, 49] on input "text" at bounding box center [494, 53] width 302 height 21
type input "railing"
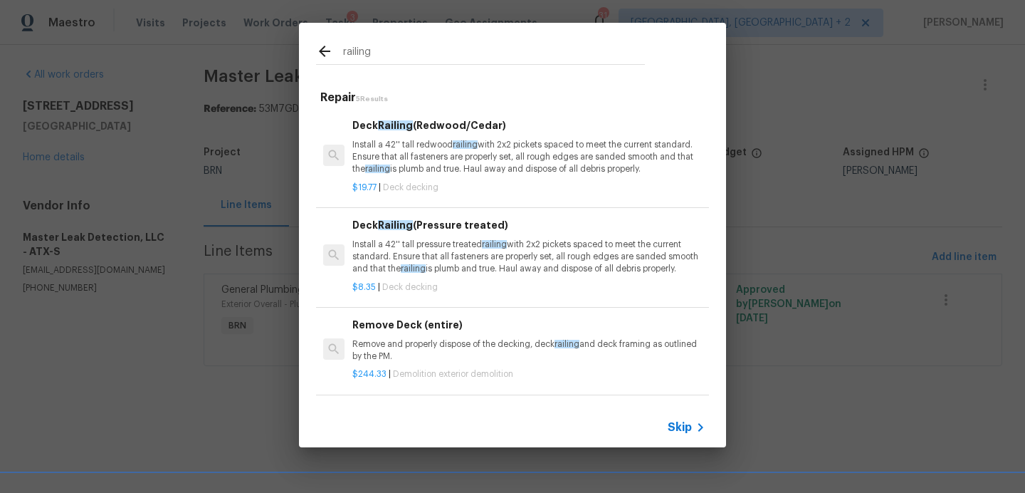
click at [523, 154] on p "Install a 42'' tall redwood railing with 2x2 pickets spaced to meet the current…" at bounding box center [528, 157] width 353 height 36
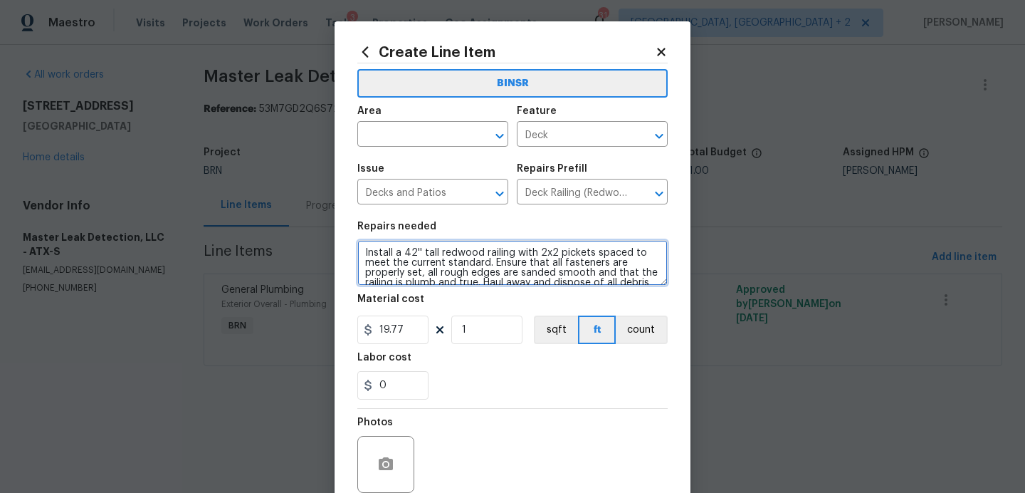
scroll to position [20, 0]
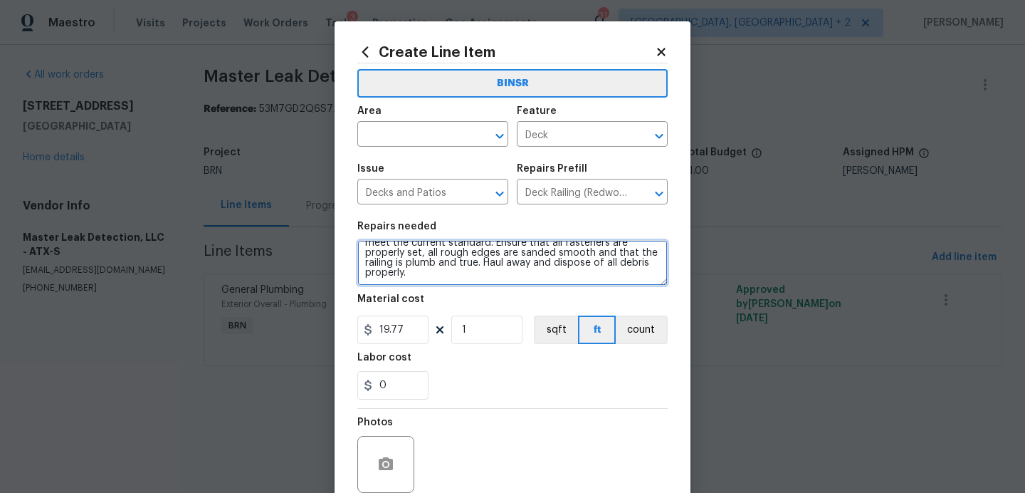
drag, startPoint x: 363, startPoint y: 251, endPoint x: 454, endPoint y: 367, distance: 147.5
click at [454, 367] on section "Repairs needed Install a 42'' tall redwood railing with 2x2 pickets spaced to m…" at bounding box center [512, 310] width 310 height 195
click at [663, 56] on icon at bounding box center [661, 52] width 13 height 13
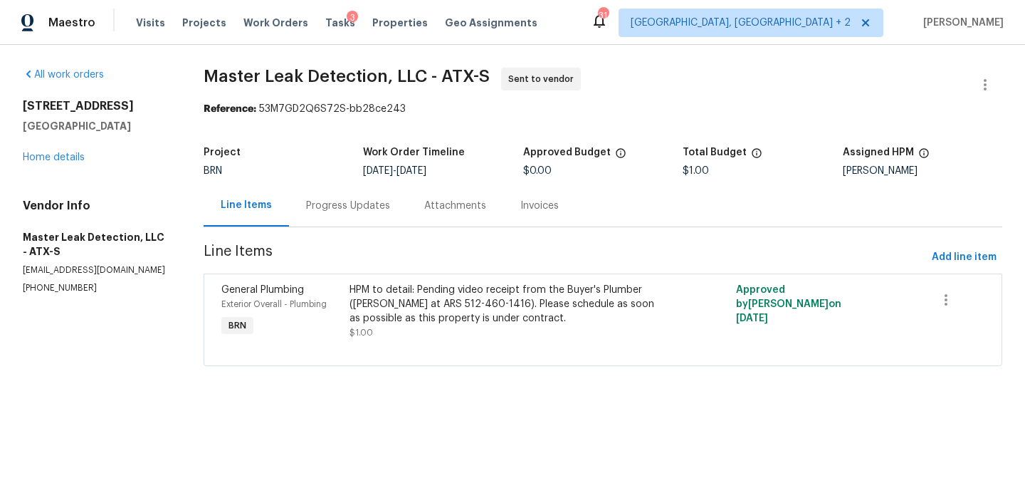
click at [337, 25] on div "Visits Projects Work Orders Tasks 3 Properties Geo Assignments" at bounding box center [345, 23] width 419 height 28
click at [347, 21] on div "3" at bounding box center [352, 18] width 11 height 14
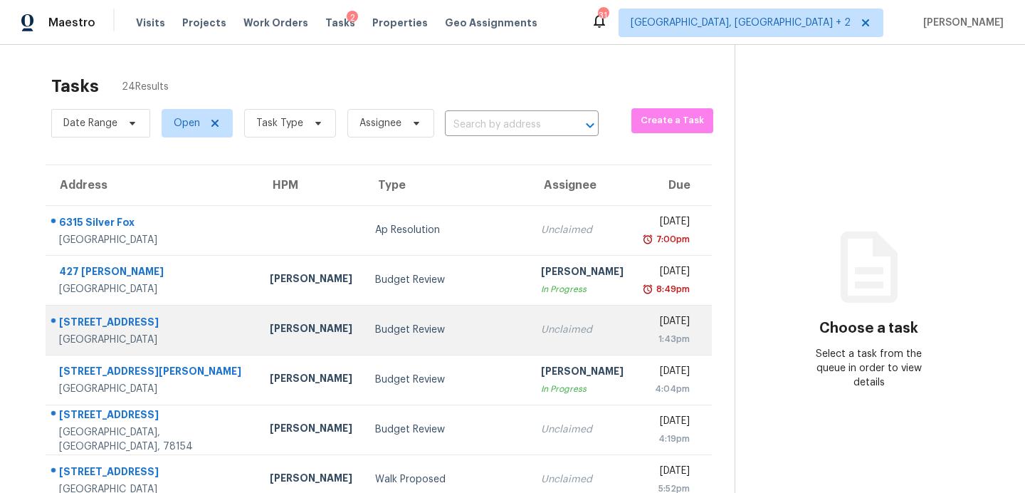
scroll to position [248, 0]
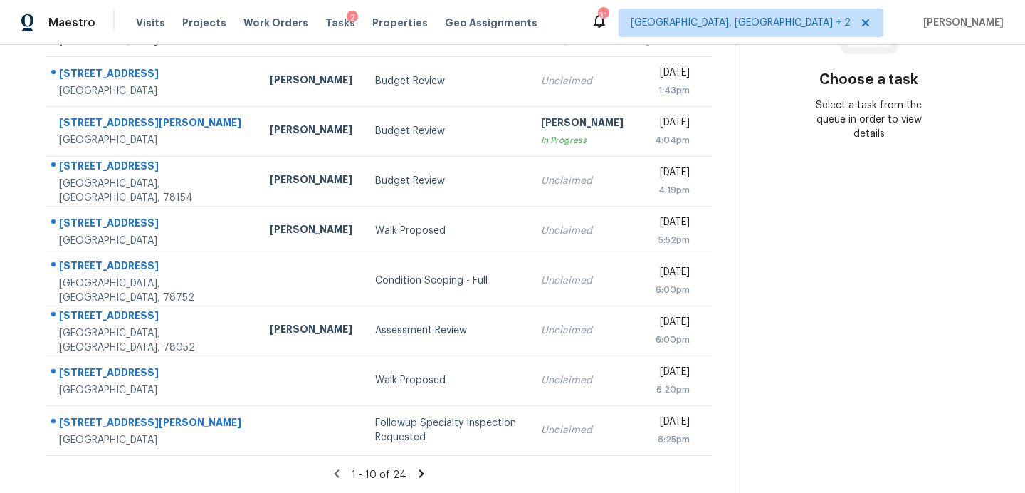
click at [419, 472] on icon at bounding box center [421, 473] width 5 height 8
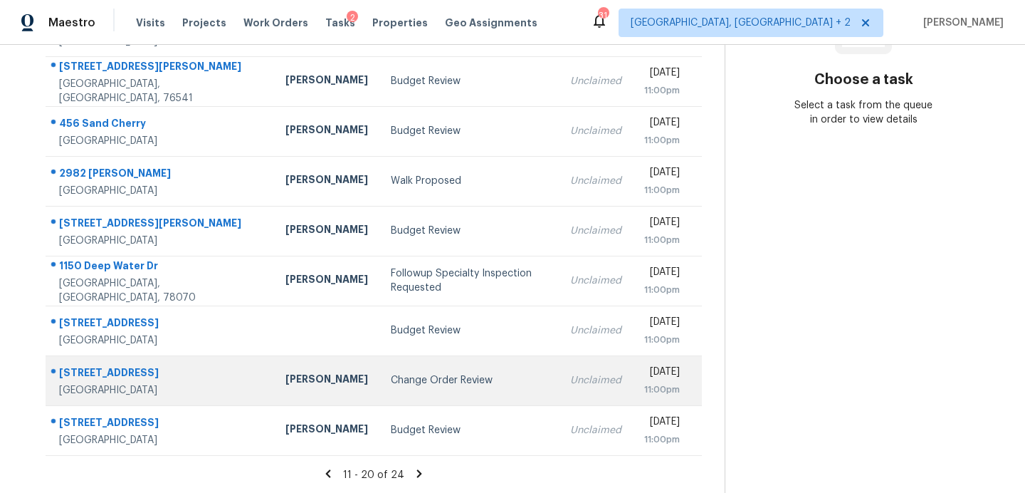
click at [391, 377] on div "Change Order Review" at bounding box center [469, 380] width 157 height 14
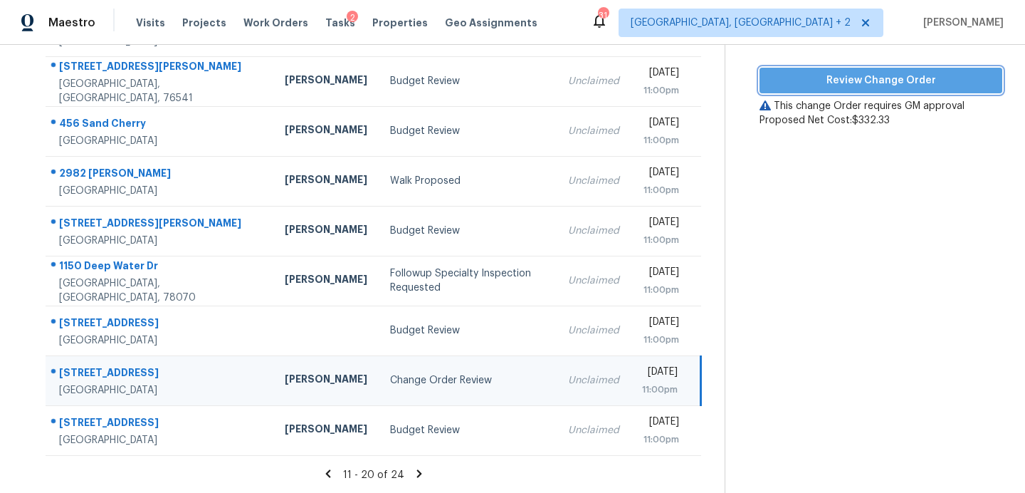
click at [894, 89] on button "Review Change Order" at bounding box center [881, 81] width 243 height 26
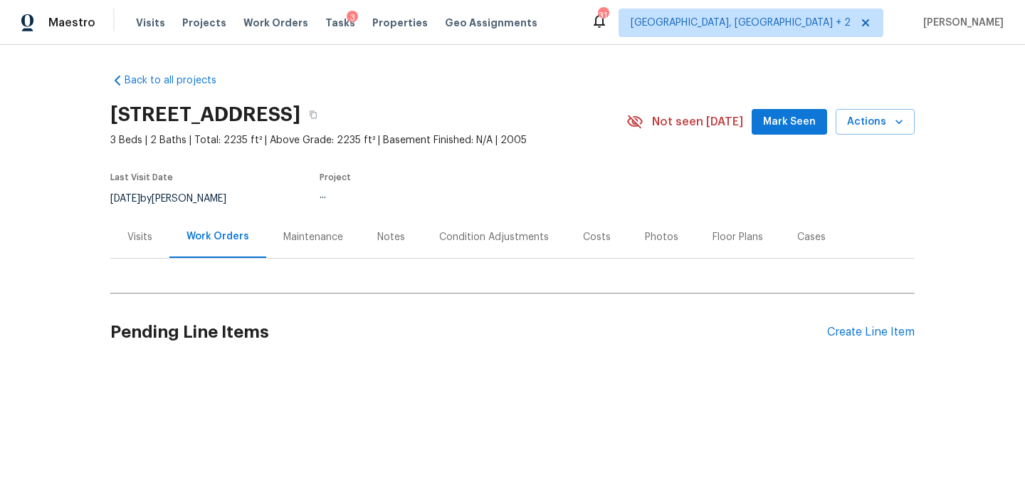
click at [780, 125] on span "Mark Seen" at bounding box center [789, 122] width 53 height 18
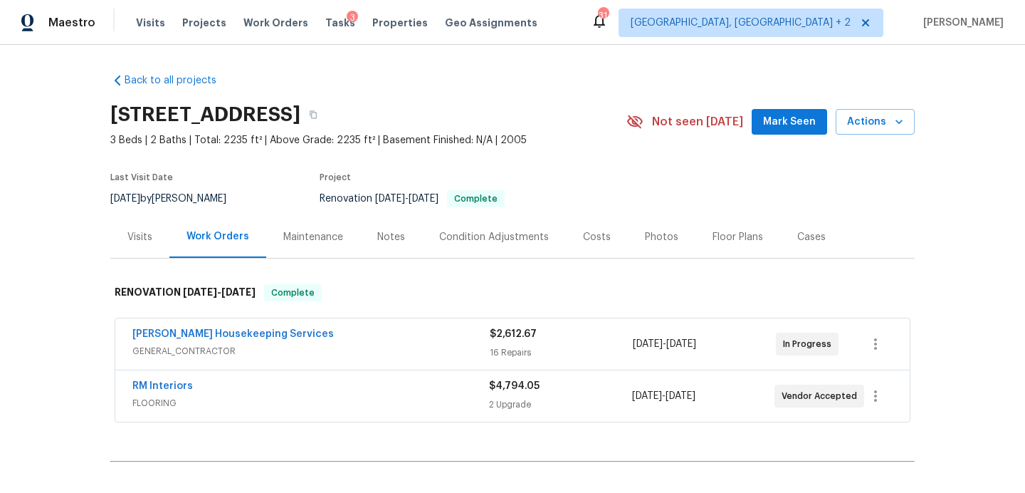
scroll to position [152, 0]
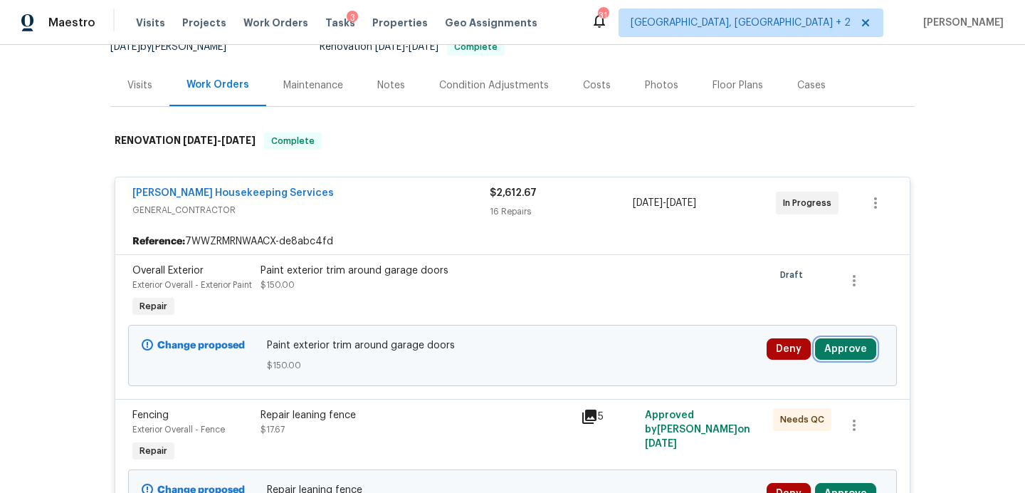
click at [848, 358] on button "Approve" at bounding box center [845, 348] width 61 height 21
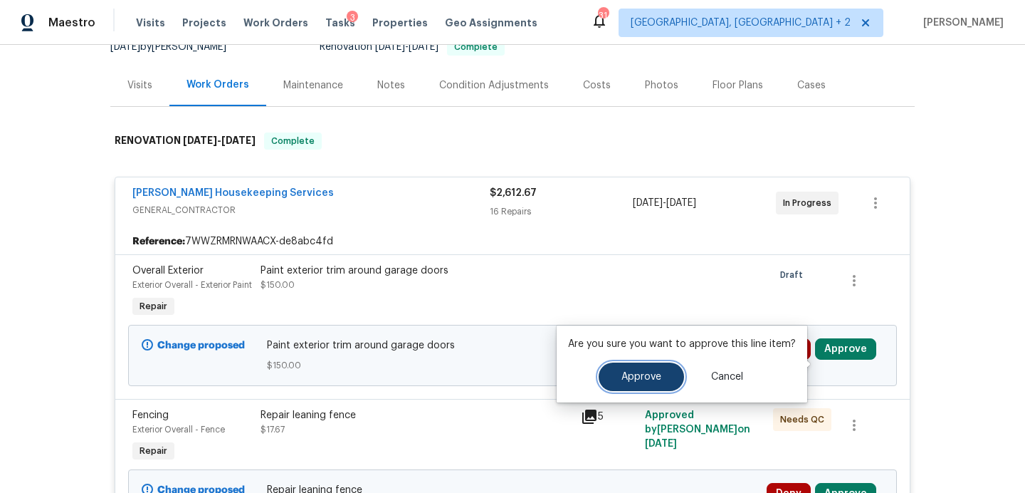
click at [651, 370] on button "Approve" at bounding box center [641, 376] width 85 height 28
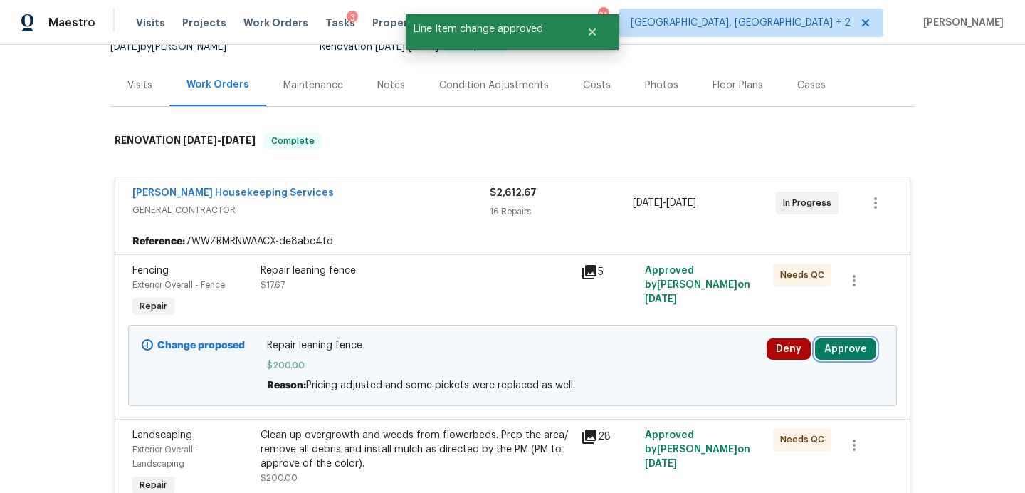
click at [842, 342] on button "Approve" at bounding box center [845, 348] width 61 height 21
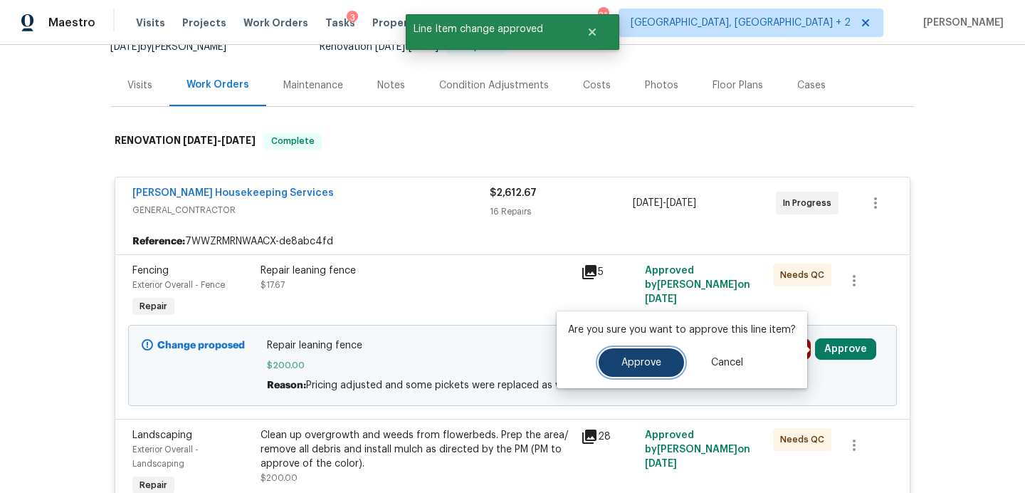
click at [668, 355] on button "Approve" at bounding box center [641, 362] width 85 height 28
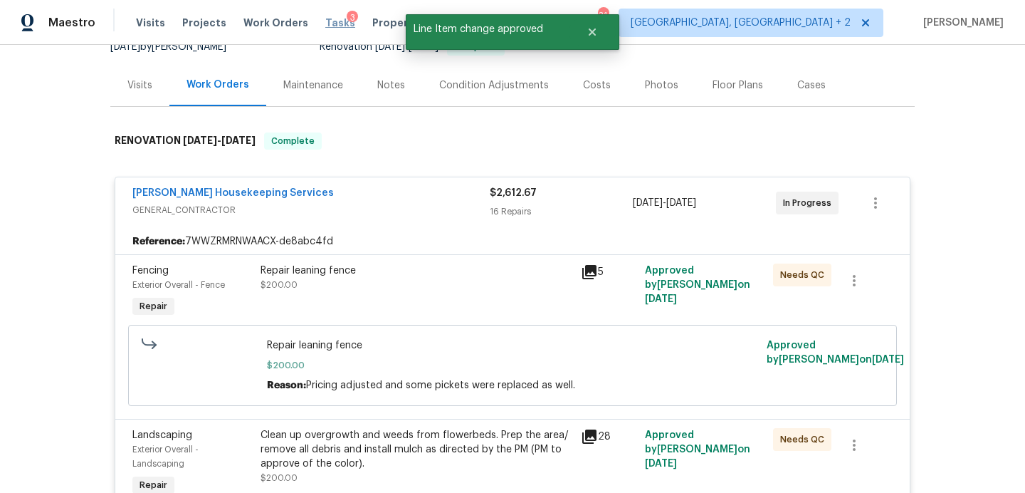
click at [325, 23] on span "Tasks" at bounding box center [340, 23] width 30 height 10
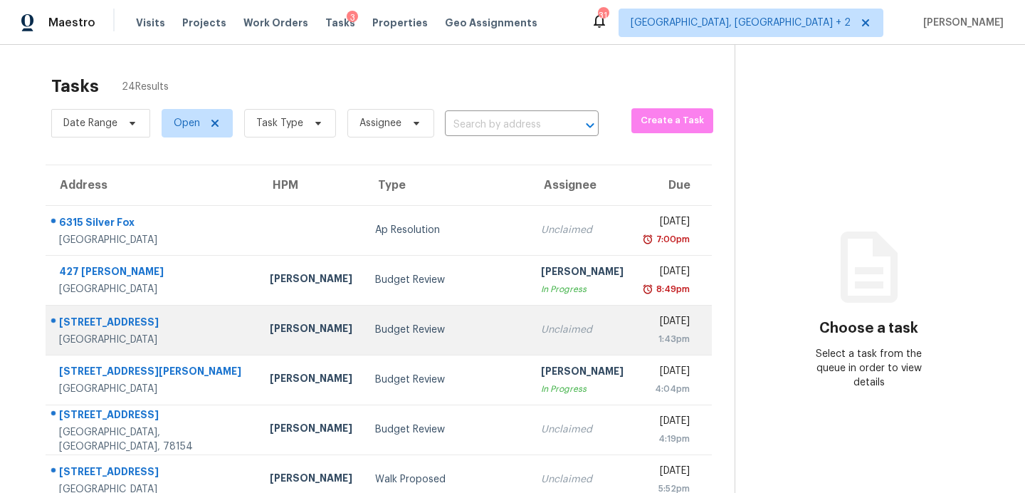
scroll to position [248, 0]
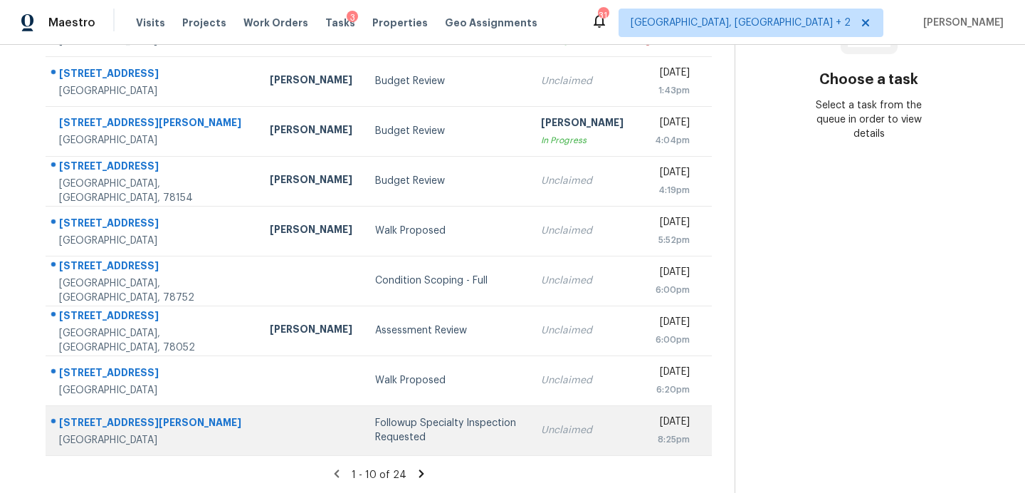
click at [375, 422] on div "Followup Specialty Inspection Requested" at bounding box center [446, 430] width 143 height 28
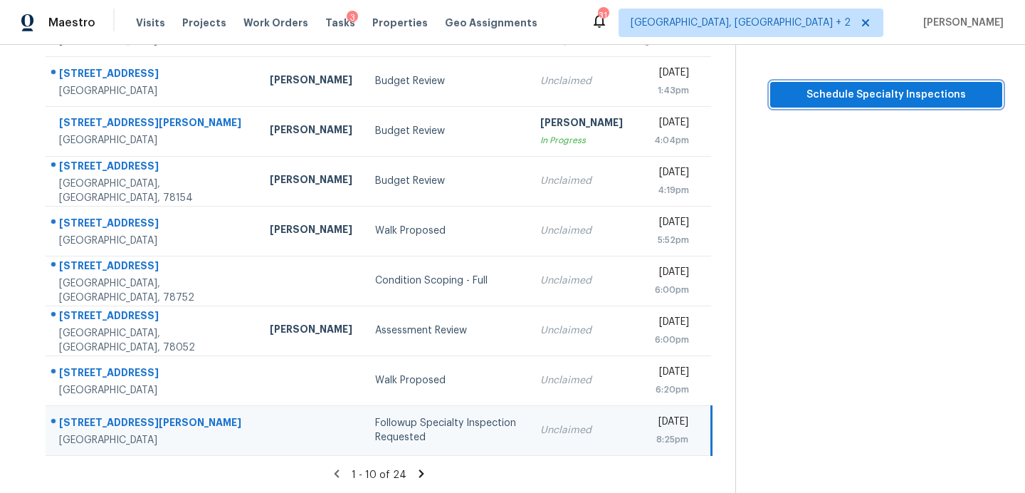
click at [891, 94] on span "Schedule Specialty Inspections" at bounding box center [886, 95] width 209 height 18
